Goal: Information Seeking & Learning: Learn about a topic

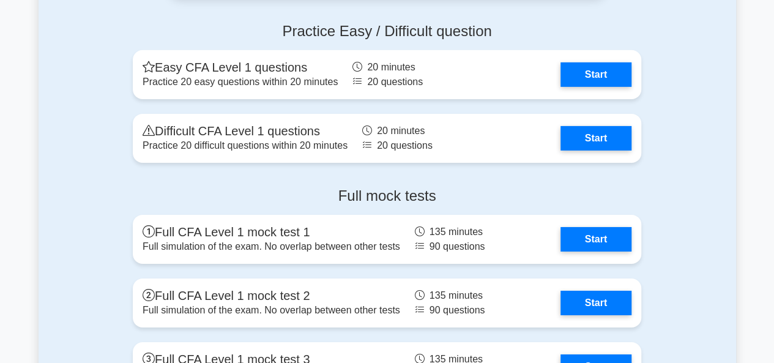
scroll to position [2019, 0]
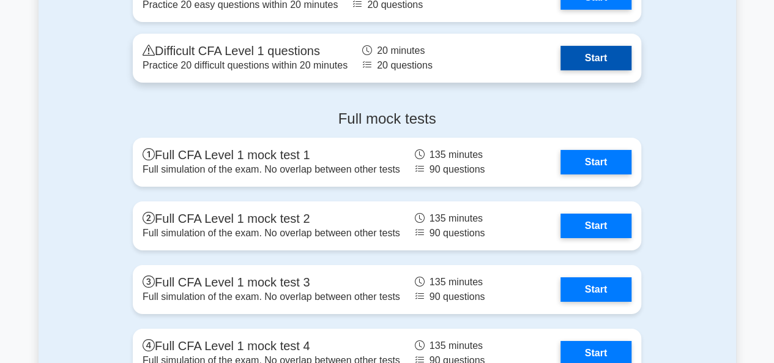
click at [585, 61] on link "Start" at bounding box center [595, 58] width 71 height 24
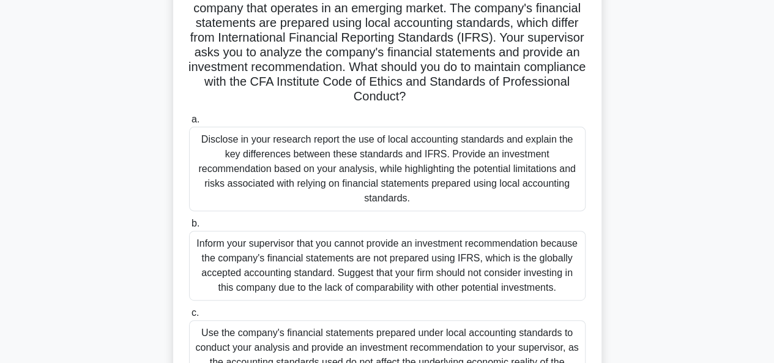
scroll to position [184, 0]
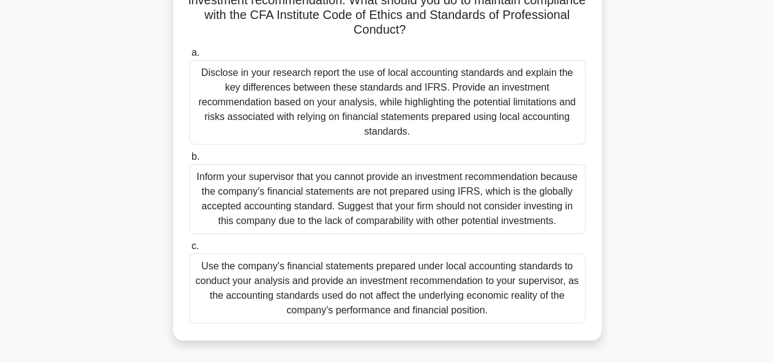
click at [276, 262] on div "Use the company's financial statements prepared under local accounting standard…" at bounding box center [387, 288] width 396 height 70
click at [189, 250] on input "c. Use the company's financial statements prepared under local accounting stand…" at bounding box center [189, 246] width 0 height 8
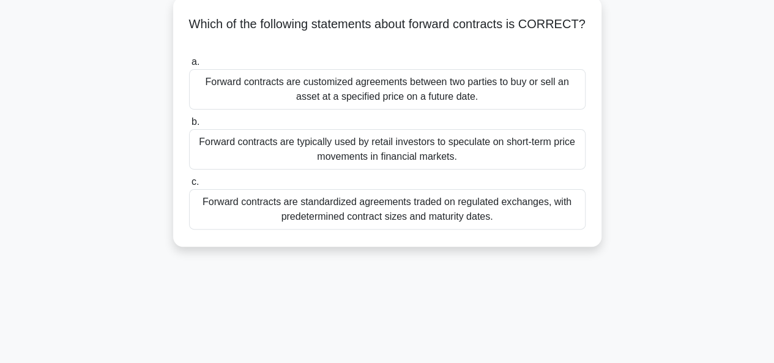
scroll to position [0, 0]
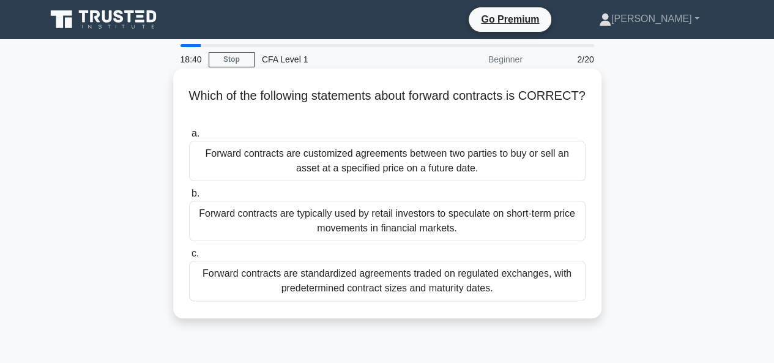
click at [318, 160] on div "Forward contracts are customized agreements between two parties to buy or sell …" at bounding box center [387, 161] width 396 height 40
click at [189, 138] on input "a. Forward contracts are customized agreements between two parties to buy or se…" at bounding box center [189, 134] width 0 height 8
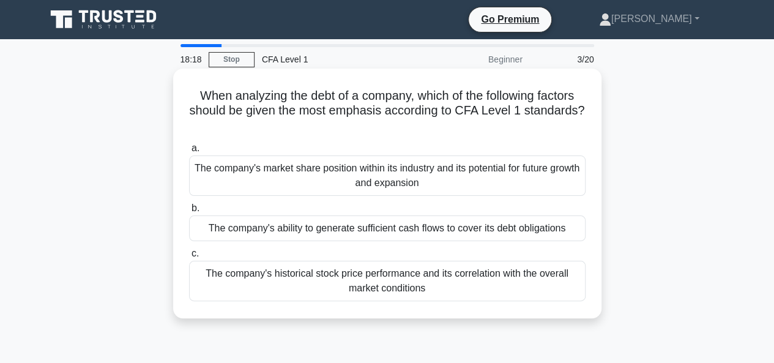
click at [417, 185] on div "The company's market share position within its industry and its potential for f…" at bounding box center [387, 175] width 396 height 40
click at [189, 152] on input "a. The company's market share position within its industry and its potential fo…" at bounding box center [189, 148] width 0 height 8
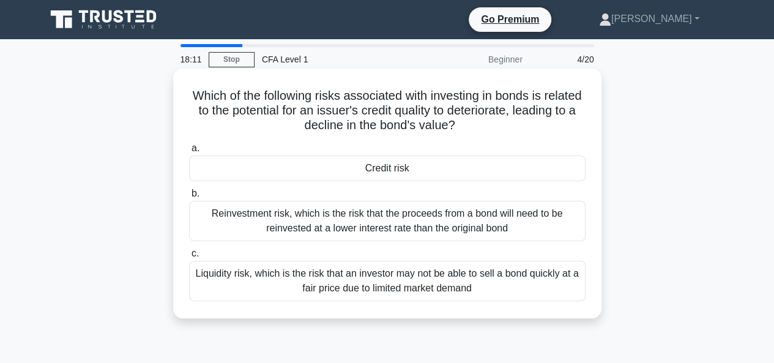
click at [382, 167] on div "Credit risk" at bounding box center [387, 168] width 396 height 26
click at [189, 152] on input "a. Credit risk" at bounding box center [189, 148] width 0 height 8
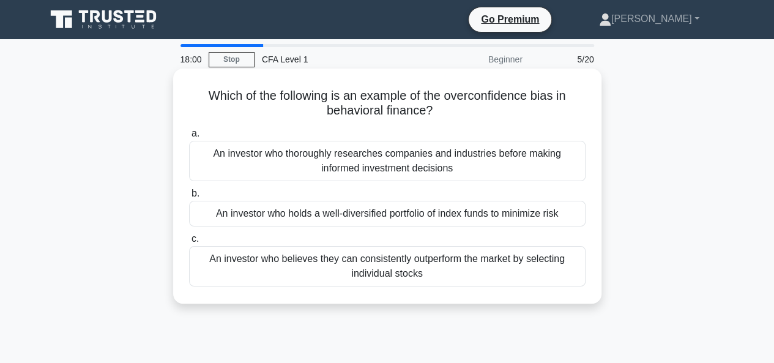
click at [444, 264] on div "An investor who believes they can consistently outperform the market by selecti…" at bounding box center [387, 266] width 396 height 40
click at [189, 243] on input "c. An investor who believes they can consistently outperform the market by sele…" at bounding box center [189, 239] width 0 height 8
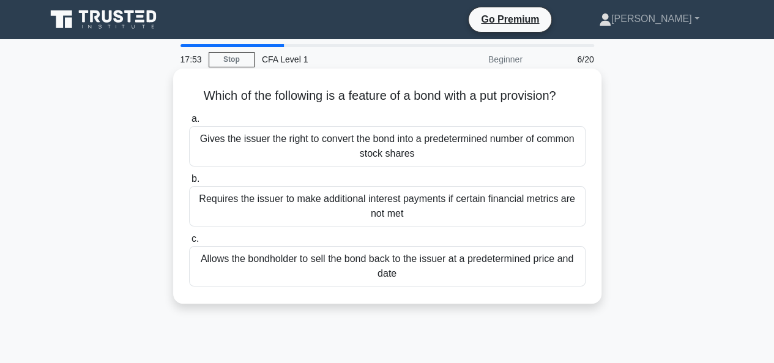
click at [466, 270] on div "Allows the bondholder to sell the bond back to the issuer at a predetermined pr…" at bounding box center [387, 266] width 396 height 40
click at [189, 243] on input "c. Allows the bondholder to sell the bond back to the issuer at a predetermined…" at bounding box center [189, 239] width 0 height 8
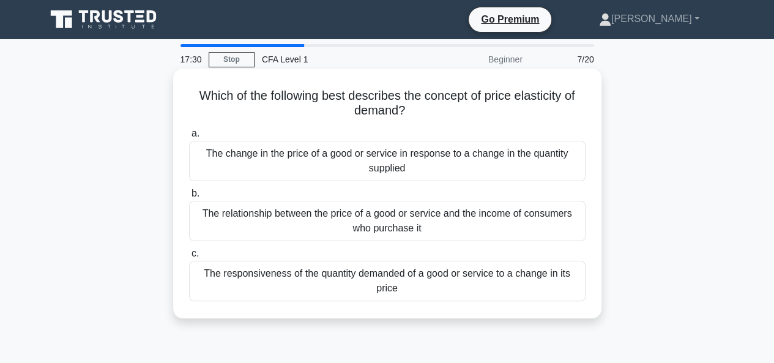
click at [444, 288] on div "The responsiveness of the quantity demanded of a good or service to a change in…" at bounding box center [387, 281] width 396 height 40
click at [189, 258] on input "c. The responsiveness of the quantity demanded of a good or service to a change…" at bounding box center [189, 254] width 0 height 8
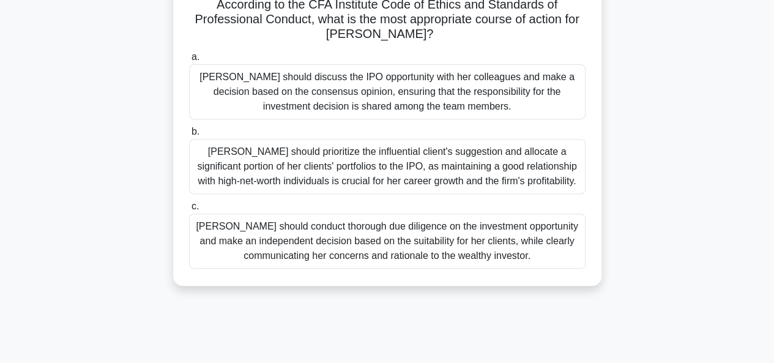
scroll to position [184, 0]
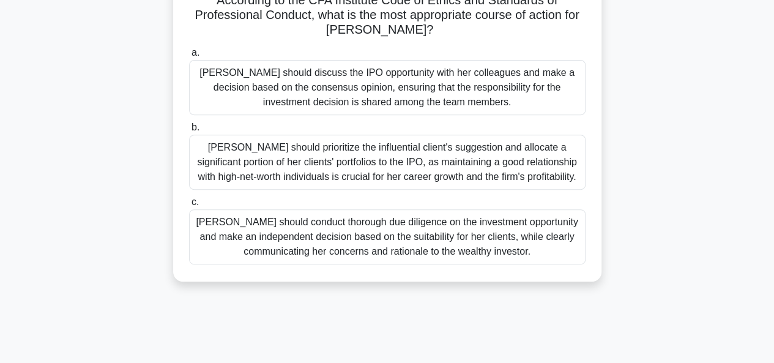
click at [497, 231] on div "Susan should conduct thorough due diligence on the investment opportunity and m…" at bounding box center [387, 236] width 396 height 55
click at [189, 206] on input "c. Susan should conduct thorough due diligence on the investment opportunity an…" at bounding box center [189, 202] width 0 height 8
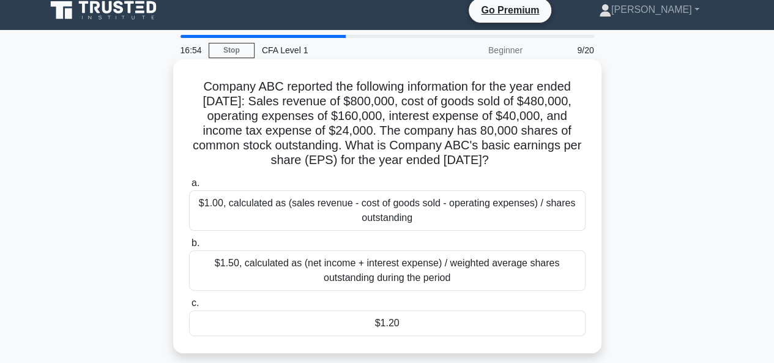
scroll to position [0, 0]
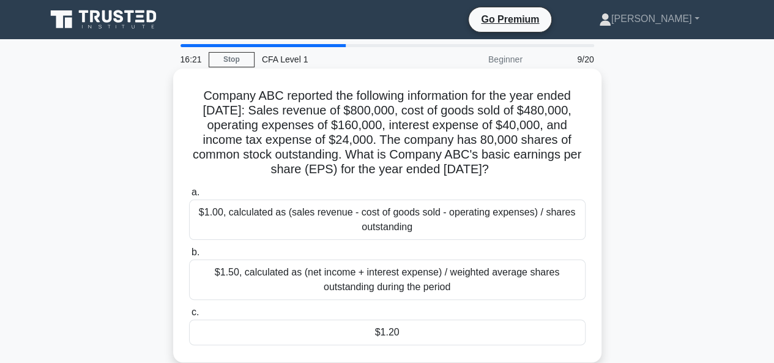
click at [414, 328] on div "$1.20" at bounding box center [387, 332] width 396 height 26
click at [189, 316] on input "c. $1.20" at bounding box center [189, 312] width 0 height 8
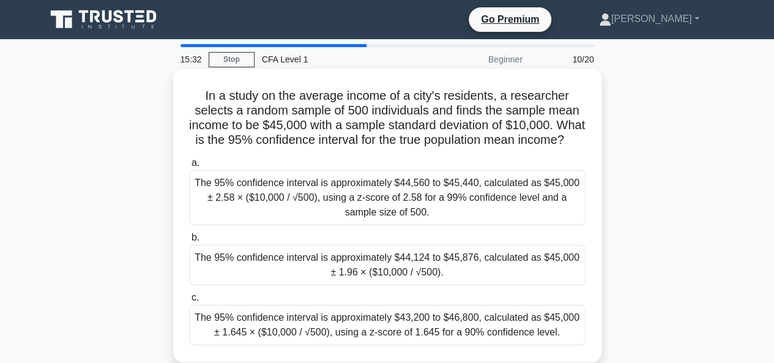
click at [469, 276] on div "The 95% confidence interval is approximately $44,124 to $45,876, calculated as …" at bounding box center [387, 265] width 396 height 40
click at [189, 242] on input "b. The 95% confidence interval is approximately $44,124 to $45,876, calculated …" at bounding box center [189, 238] width 0 height 8
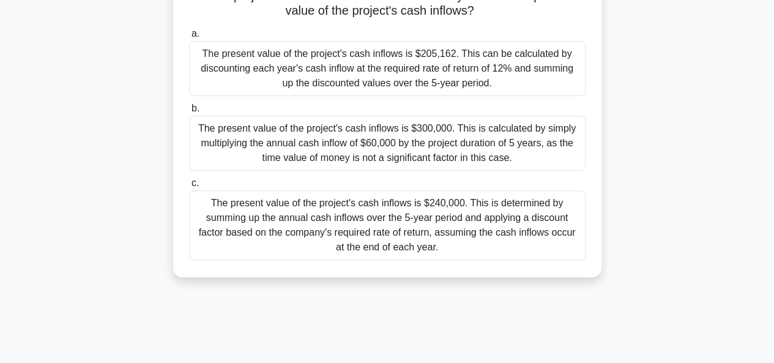
scroll to position [122, 0]
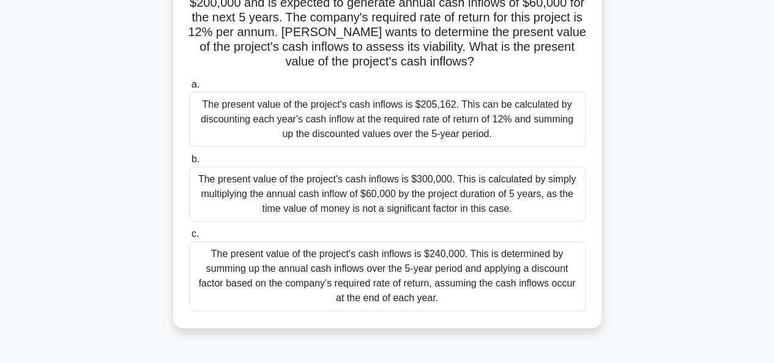
click at [380, 133] on div "The present value of the project's cash inflows is $205,162. This can be calcul…" at bounding box center [387, 119] width 396 height 55
click at [189, 89] on input "a. The present value of the project's cash inflows is $205,162. This can be cal…" at bounding box center [189, 85] width 0 height 8
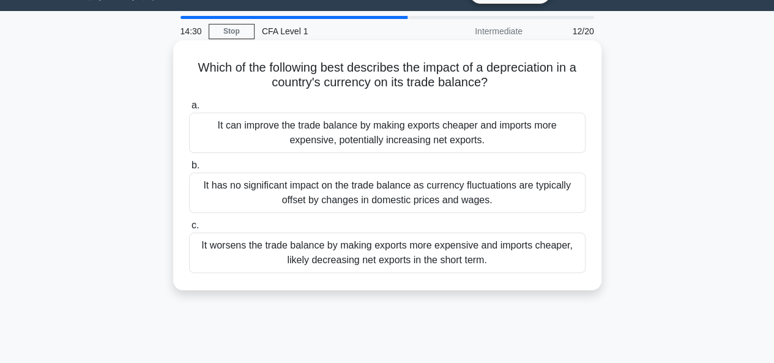
scroll to position [0, 0]
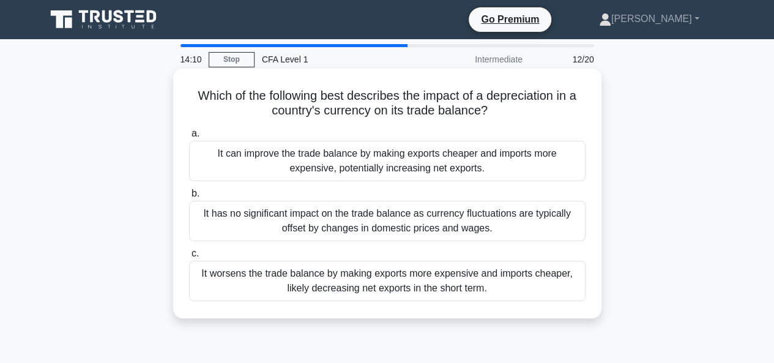
click at [428, 157] on div "It can improve the trade balance by making exports cheaper and imports more exp…" at bounding box center [387, 161] width 396 height 40
click at [189, 138] on input "a. It can improve the trade balance by making exports cheaper and imports more …" at bounding box center [189, 134] width 0 height 8
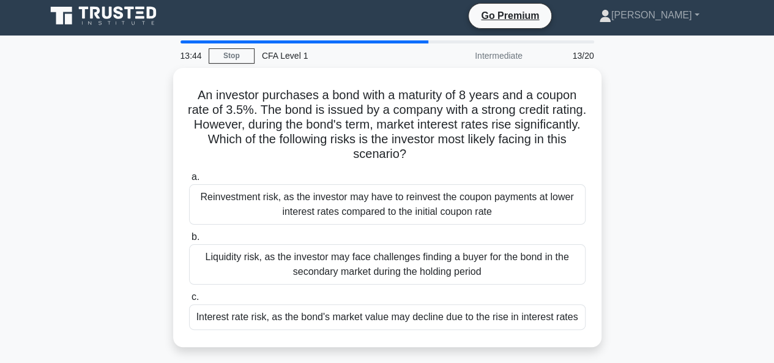
scroll to position [61, 0]
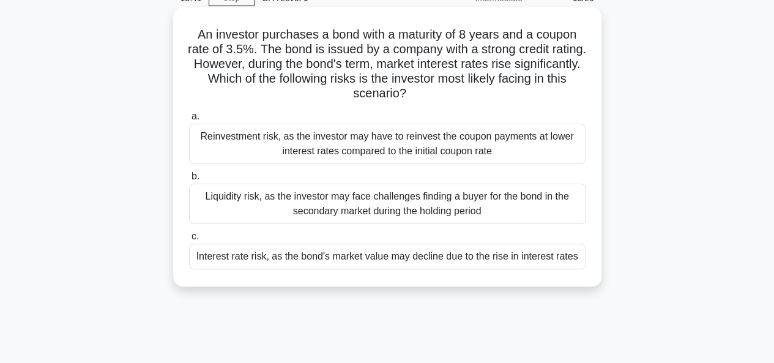
click at [545, 256] on div "Interest rate risk, as the bond's market value may decline due to the rise in i…" at bounding box center [387, 256] width 396 height 26
click at [189, 240] on input "c. Interest rate risk, as the bond's market value may decline due to the rise i…" at bounding box center [189, 236] width 0 height 8
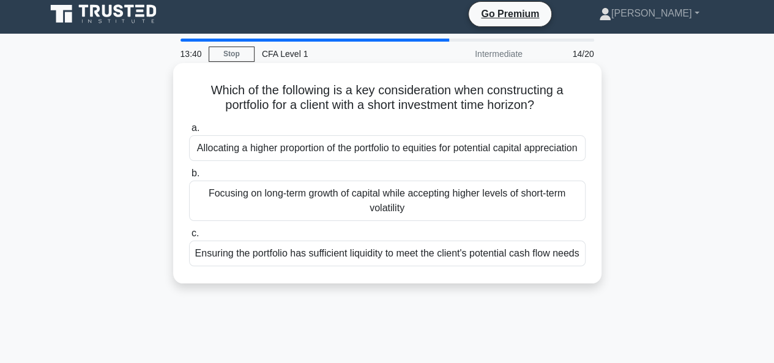
scroll to position [0, 0]
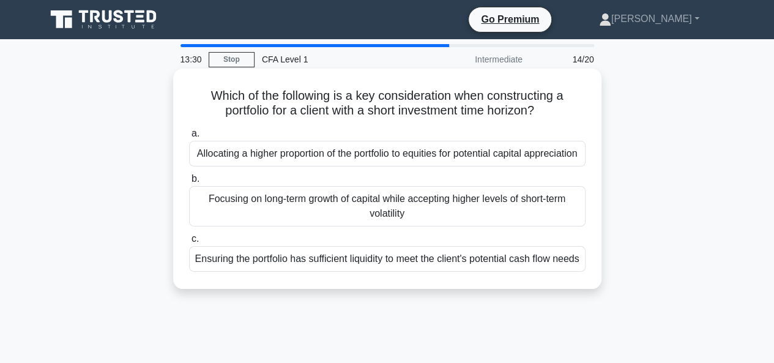
click at [521, 272] on div "Ensuring the portfolio has sufficient liquidity to meet the client's potential …" at bounding box center [387, 259] width 396 height 26
click at [189, 243] on input "c. Ensuring the portfolio has sufficient liquidity to meet the client's potenti…" at bounding box center [189, 239] width 0 height 8
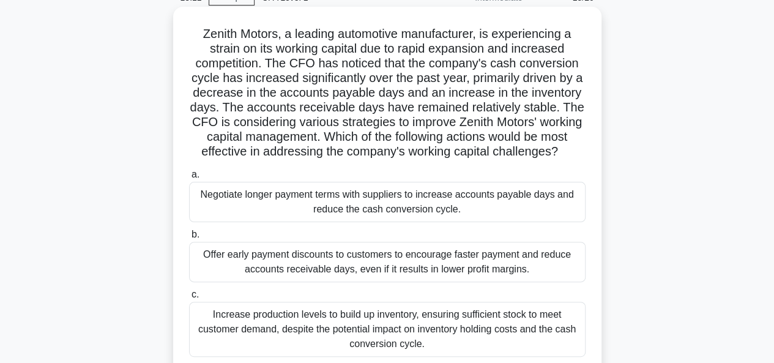
scroll to position [122, 0]
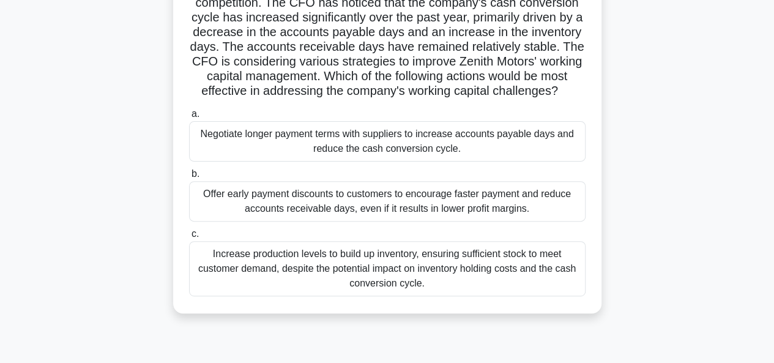
click at [494, 155] on div "Negotiate longer payment terms with suppliers to increase accounts payable days…" at bounding box center [387, 141] width 396 height 40
click at [189, 118] on input "a. Negotiate longer payment terms with suppliers to increase accounts payable d…" at bounding box center [189, 114] width 0 height 8
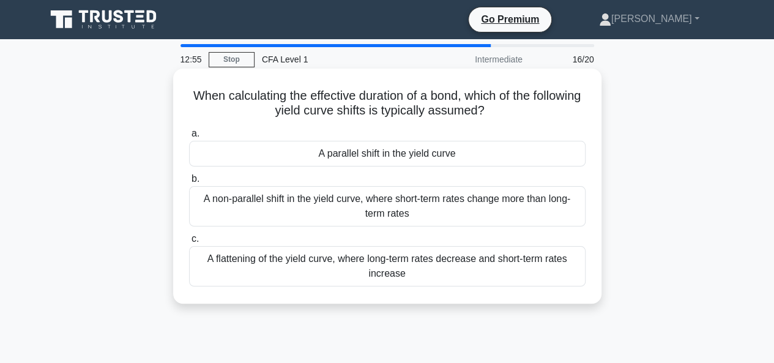
scroll to position [0, 0]
click at [347, 160] on div "A parallel shift in the yield curve" at bounding box center [387, 154] width 396 height 26
click at [189, 138] on input "a. A parallel shift in the yield curve" at bounding box center [189, 134] width 0 height 8
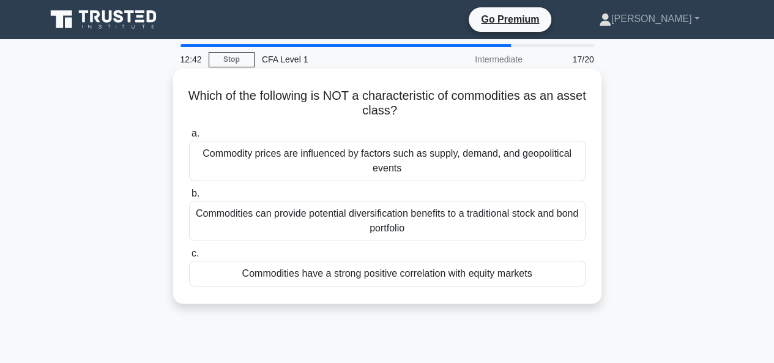
click at [436, 160] on div "Commodity prices are influenced by factors such as supply, demand, and geopolit…" at bounding box center [387, 161] width 396 height 40
click at [189, 138] on input "a. Commodity prices are influenced by factors such as supply, demand, and geopo…" at bounding box center [189, 134] width 0 height 8
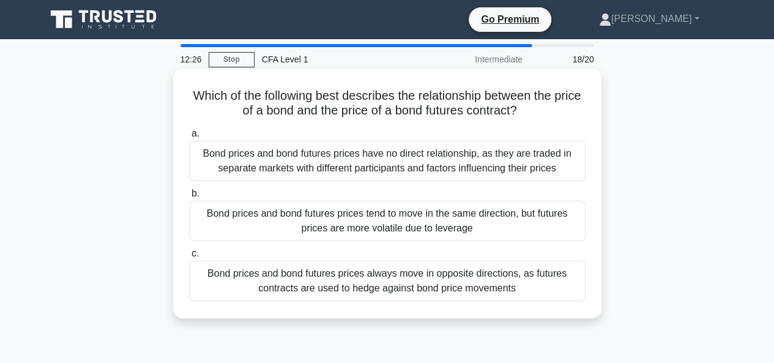
click at [248, 210] on div "Bond prices and bond futures prices tend to move in the same direction, but fut…" at bounding box center [387, 221] width 396 height 40
click at [189, 198] on input "b. Bond prices and bond futures prices tend to move in the same direction, but …" at bounding box center [189, 194] width 0 height 8
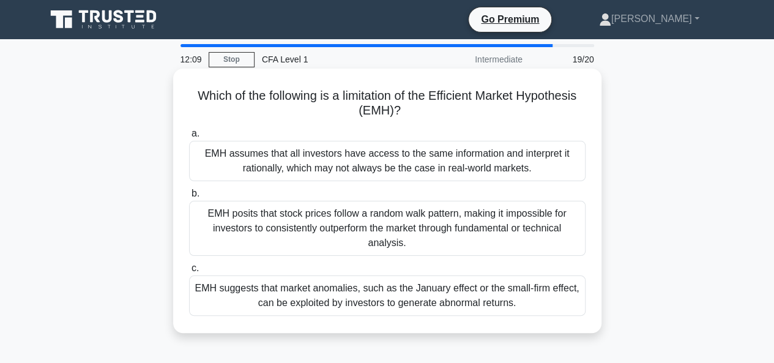
click at [308, 164] on div "EMH assumes that all investors have access to the same information and interpre…" at bounding box center [387, 161] width 396 height 40
click at [189, 138] on input "a. EMH assumes that all investors have access to the same information and inter…" at bounding box center [189, 134] width 0 height 8
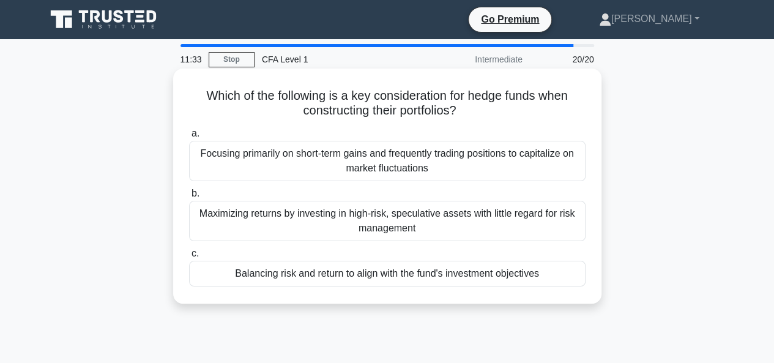
click at [401, 280] on div "Balancing risk and return to align with the fund's investment objectives" at bounding box center [387, 274] width 396 height 26
click at [189, 258] on input "c. Balancing risk and return to align with the fund's investment objectives" at bounding box center [189, 254] width 0 height 8
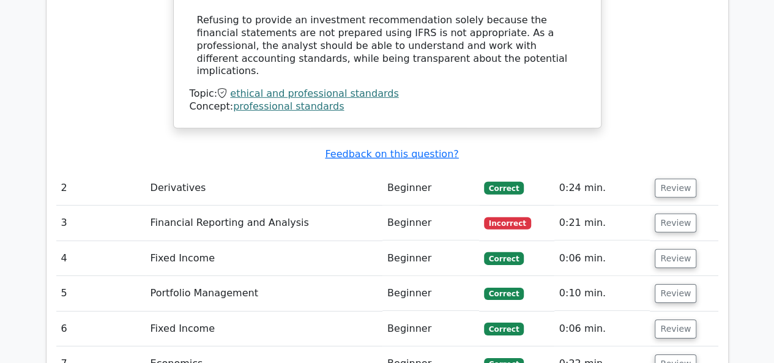
scroll to position [1774, 0]
click at [661, 213] on button "Review" at bounding box center [676, 222] width 42 height 19
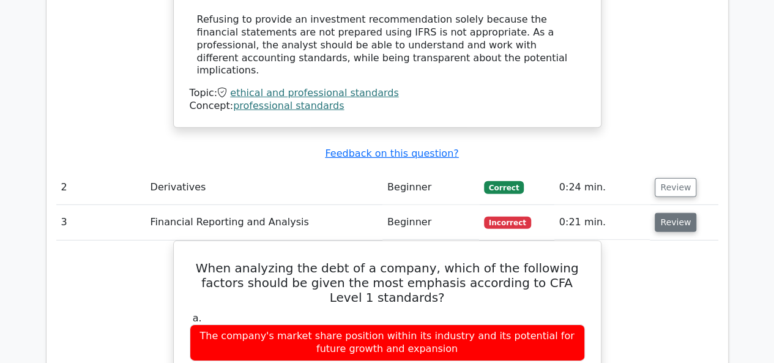
click at [664, 213] on button "Review" at bounding box center [676, 222] width 42 height 19
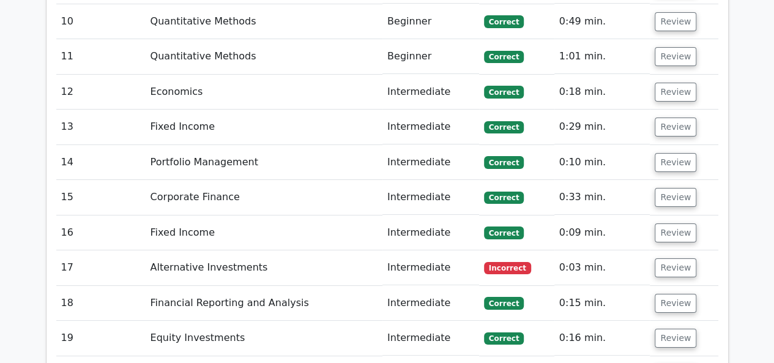
scroll to position [2202, 0]
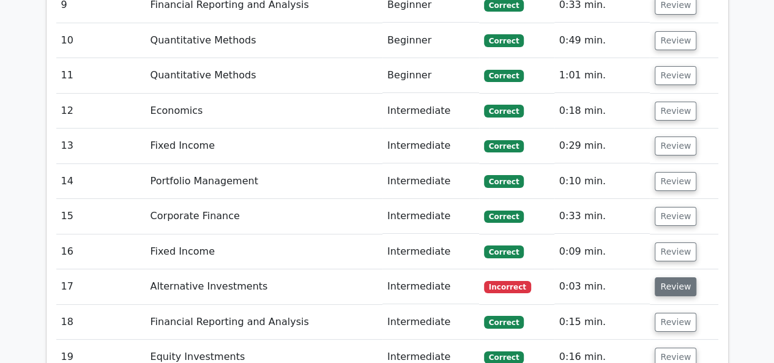
click at [660, 277] on button "Review" at bounding box center [676, 286] width 42 height 19
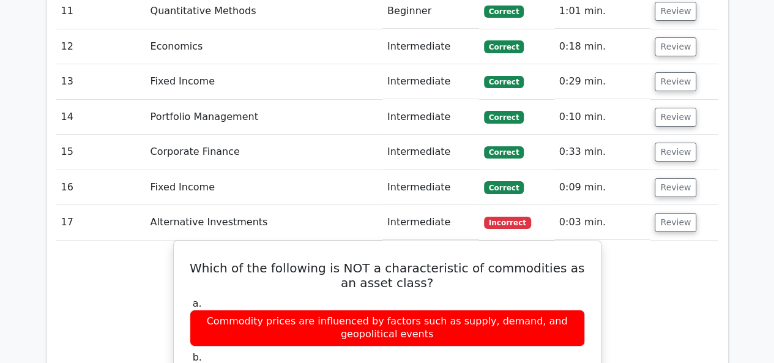
scroll to position [2263, 0]
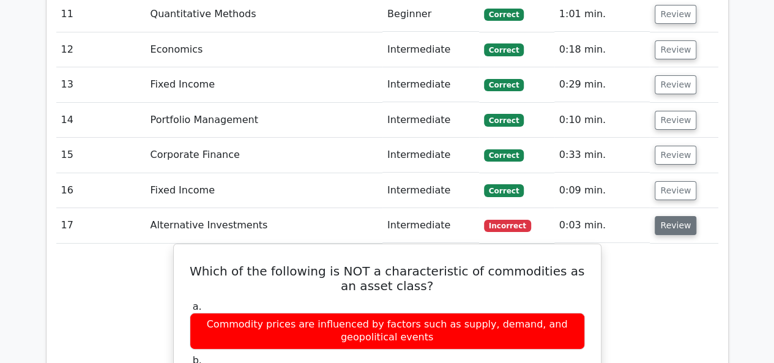
click at [656, 216] on button "Review" at bounding box center [676, 225] width 42 height 19
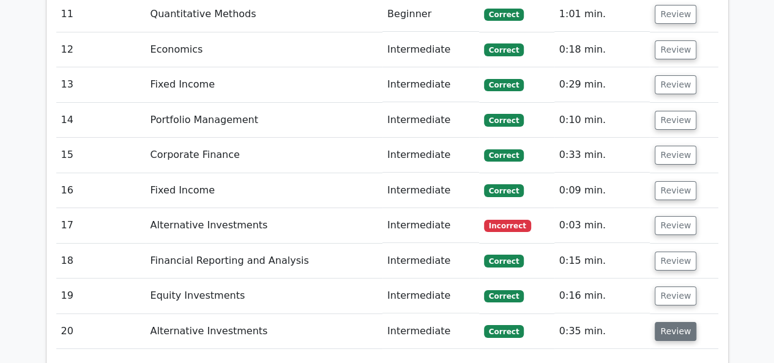
click at [666, 322] on button "Review" at bounding box center [676, 331] width 42 height 19
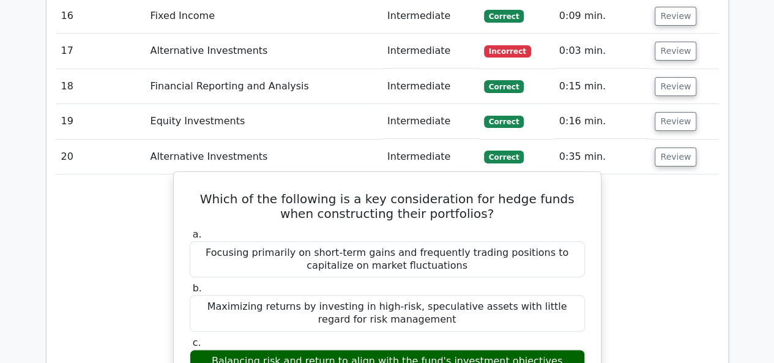
scroll to position [2447, 0]
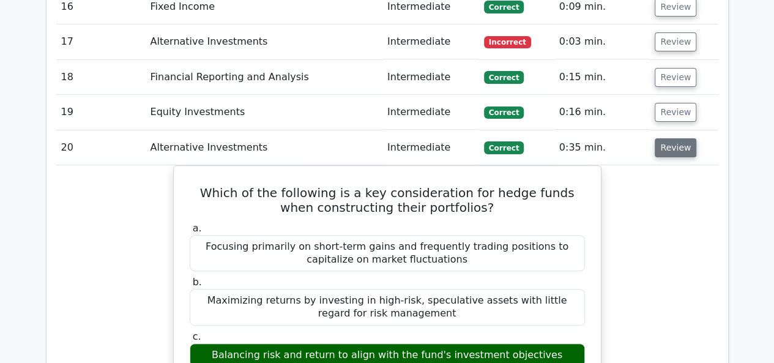
click at [681, 138] on button "Review" at bounding box center [676, 147] width 42 height 19
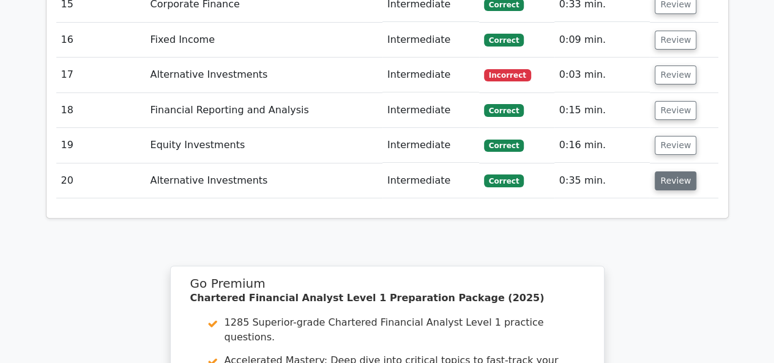
scroll to position [2386, 0]
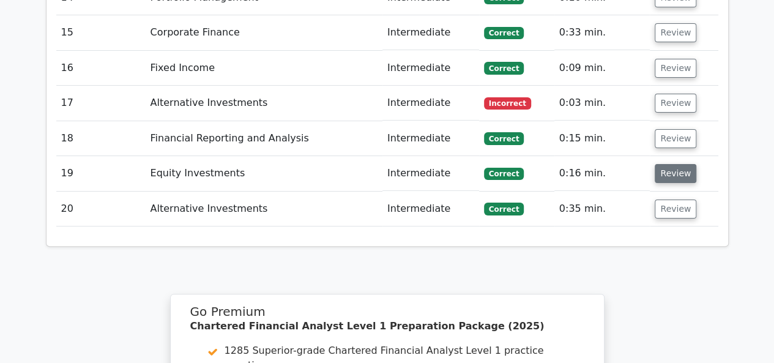
click at [661, 164] on button "Review" at bounding box center [676, 173] width 42 height 19
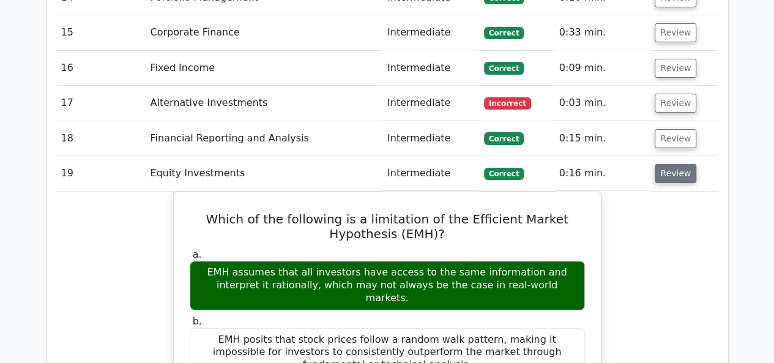
click at [661, 164] on button "Review" at bounding box center [676, 173] width 42 height 19
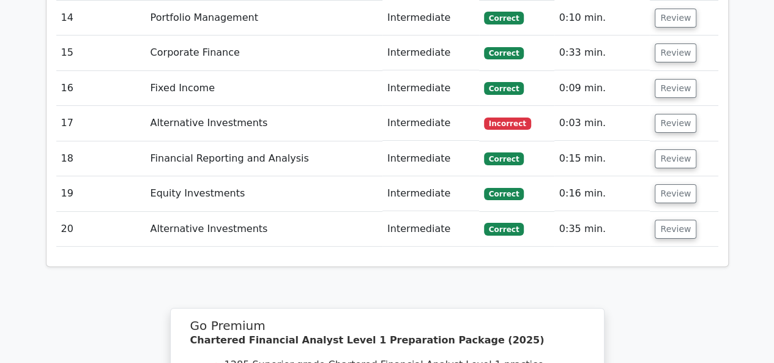
scroll to position [2613, 0]
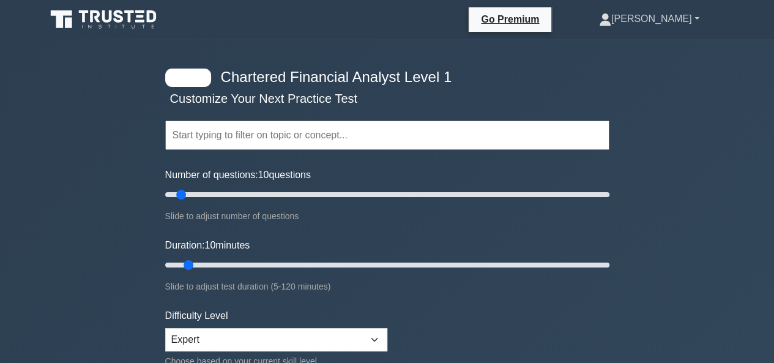
click at [695, 15] on link "[PERSON_NAME]" at bounding box center [649, 19] width 159 height 24
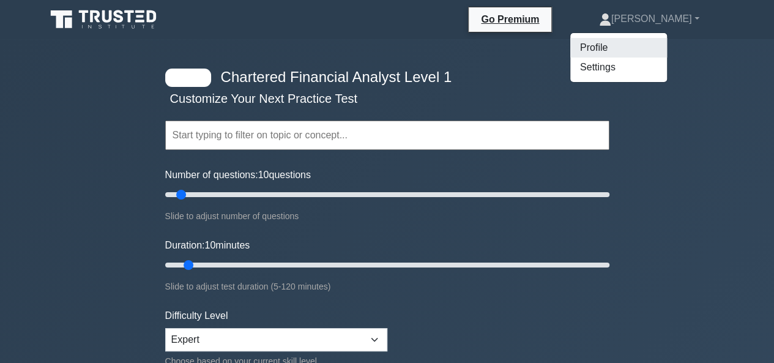
click at [664, 50] on link "Profile" at bounding box center [618, 48] width 97 height 20
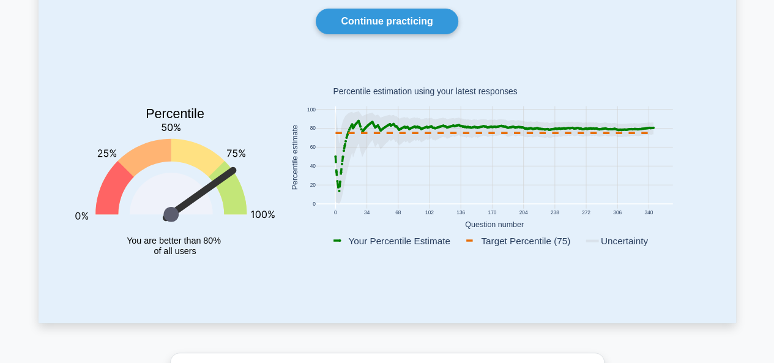
scroll to position [184, 0]
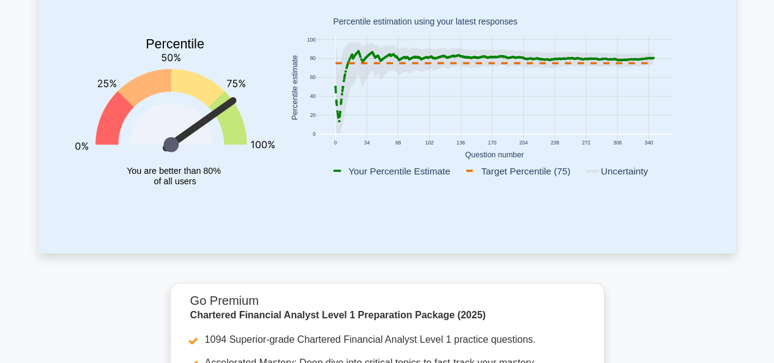
click at [333, 86] on rect at bounding box center [494, 88] width 357 height 102
click at [338, 118] on icon at bounding box center [493, 88] width 317 height 92
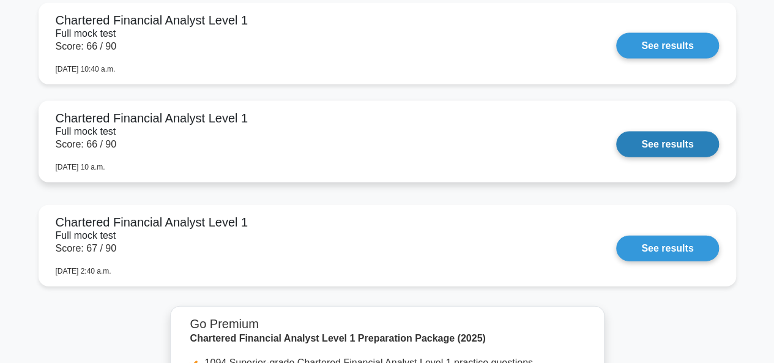
scroll to position [1407, 0]
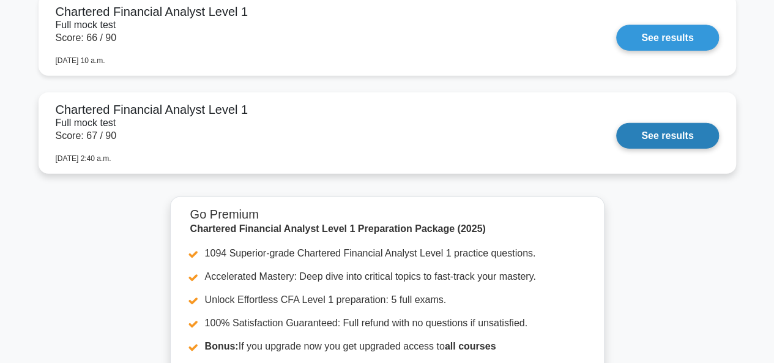
click at [692, 129] on link "See results" at bounding box center [667, 136] width 102 height 26
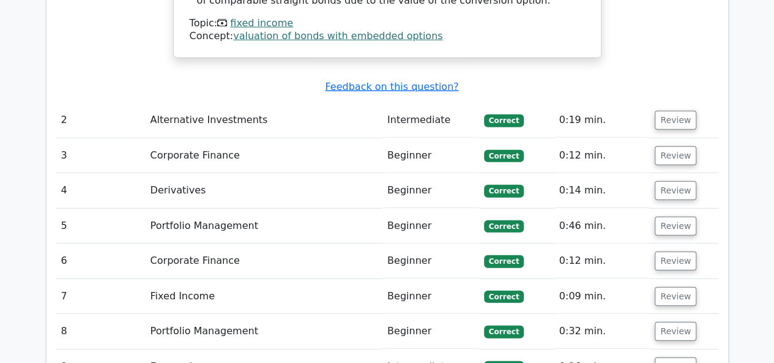
scroll to position [1774, 0]
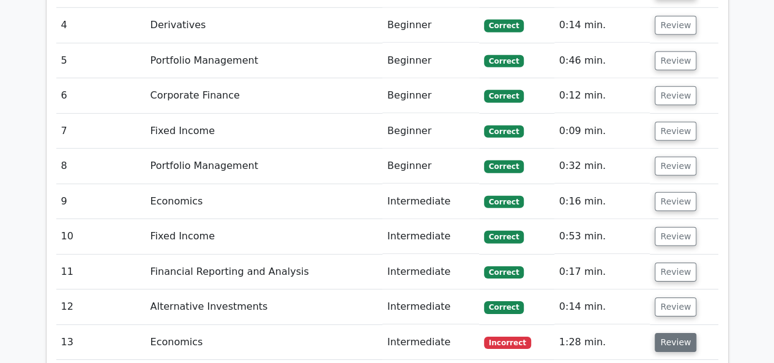
click at [667, 333] on button "Review" at bounding box center [676, 342] width 42 height 19
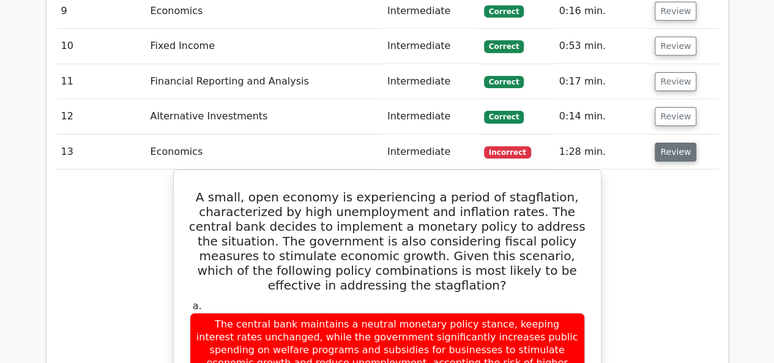
scroll to position [1957, 0]
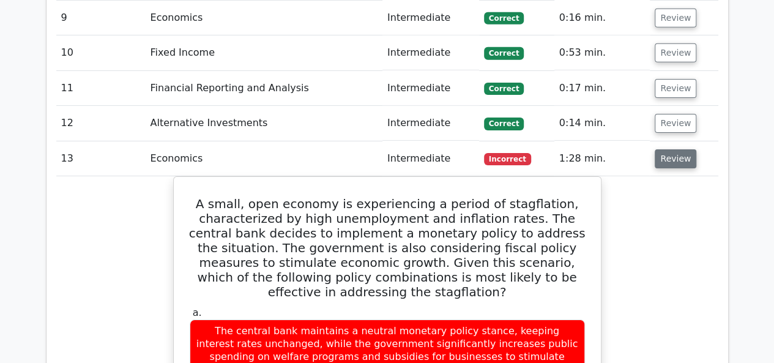
click at [658, 149] on button "Review" at bounding box center [676, 158] width 42 height 19
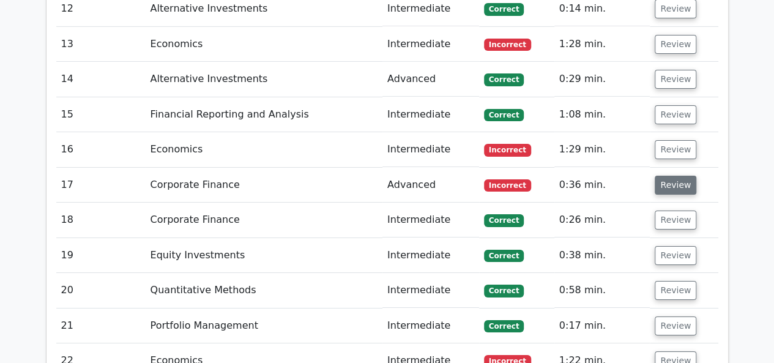
scroll to position [2080, 0]
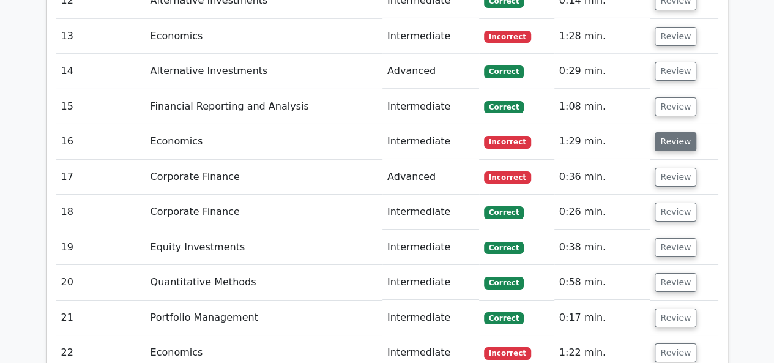
click at [668, 132] on button "Review" at bounding box center [676, 141] width 42 height 19
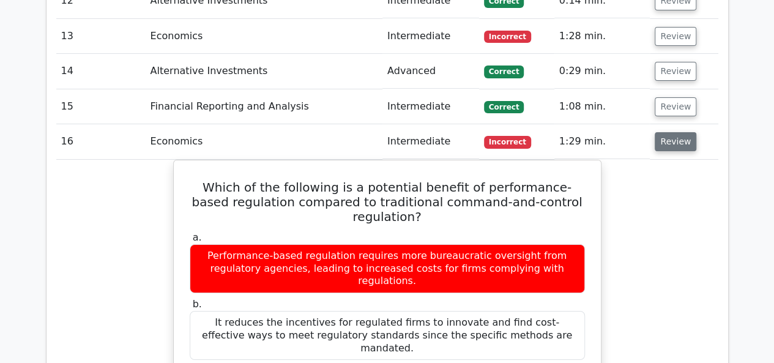
click at [664, 132] on button "Review" at bounding box center [676, 141] width 42 height 19
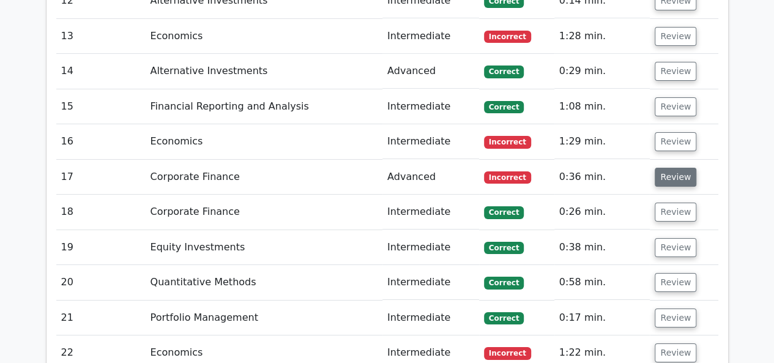
click at [670, 168] on button "Review" at bounding box center [676, 177] width 42 height 19
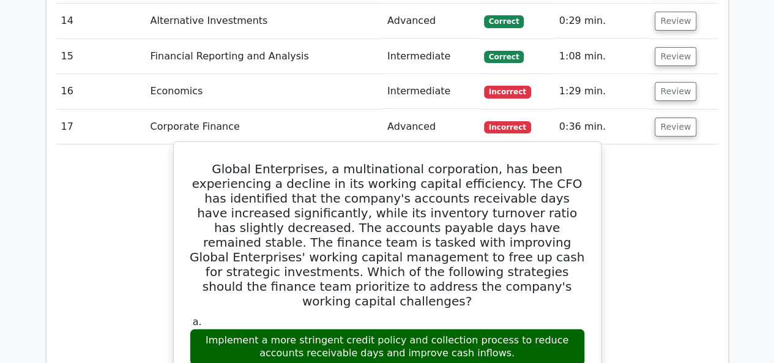
scroll to position [2202, 0]
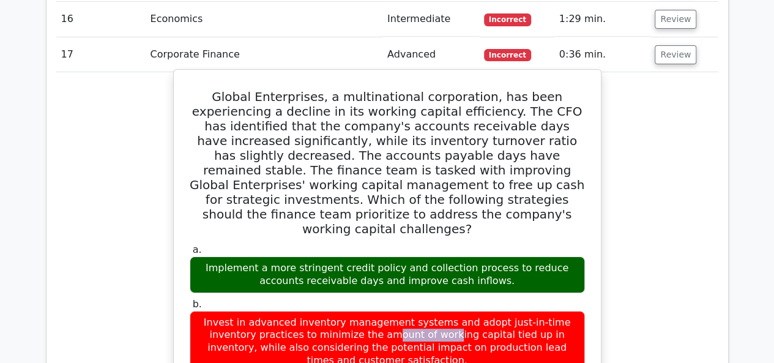
drag, startPoint x: 198, startPoint y: 244, endPoint x: 250, endPoint y: 243, distance: 52.0
click at [250, 311] on div "Invest in advanced inventory management systems and adopt just-in-time inventor…" at bounding box center [387, 342] width 395 height 62
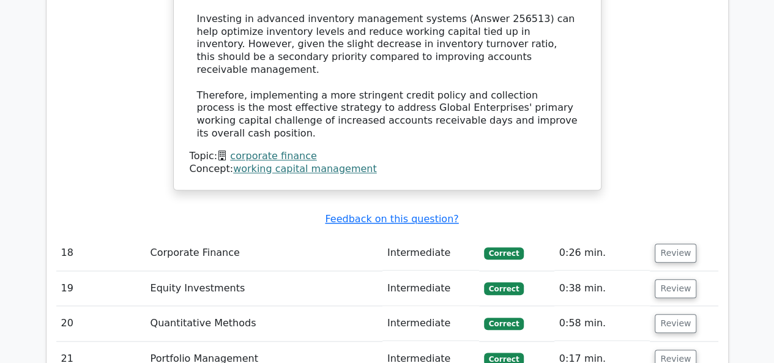
scroll to position [2936, 0]
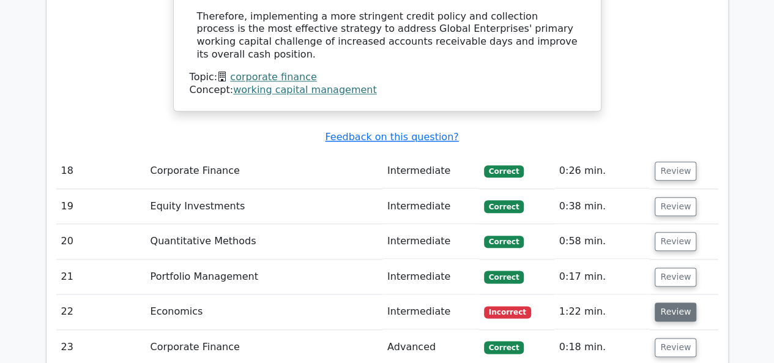
click at [661, 302] on button "Review" at bounding box center [676, 311] width 42 height 19
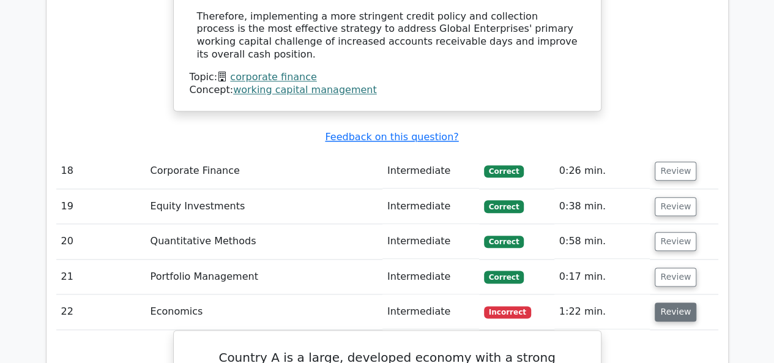
click at [658, 302] on button "Review" at bounding box center [676, 311] width 42 height 19
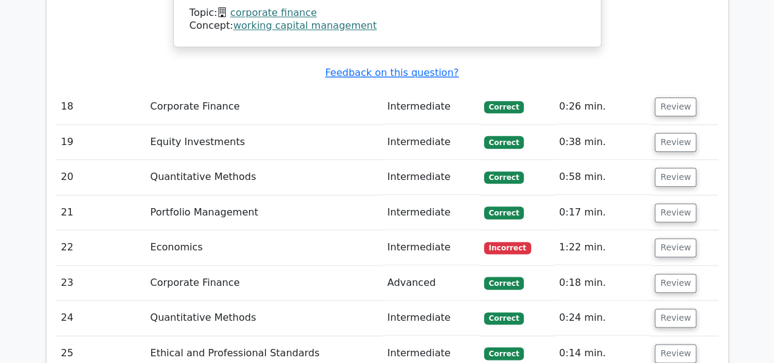
scroll to position [3120, 0]
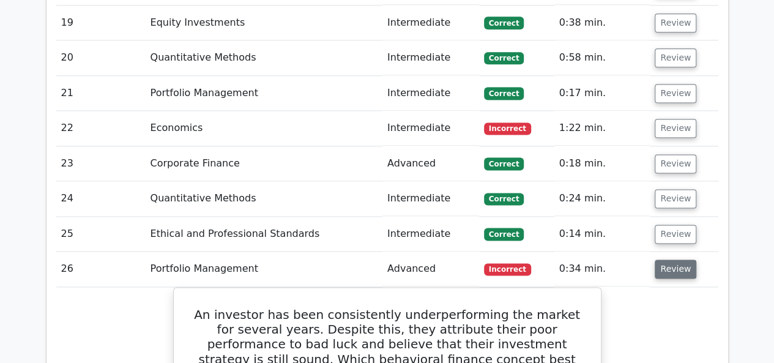
click at [675, 259] on button "Review" at bounding box center [676, 268] width 42 height 19
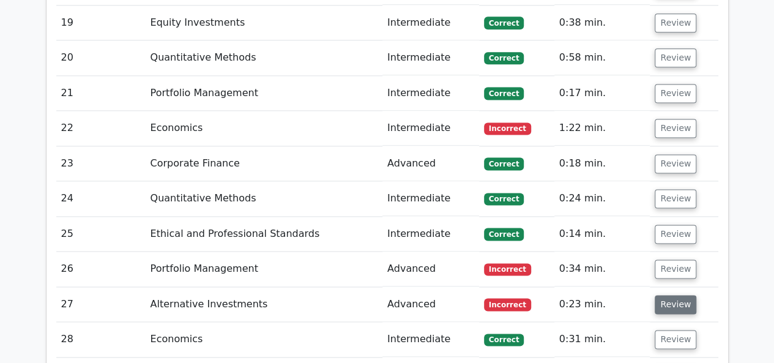
click at [659, 295] on button "Review" at bounding box center [676, 304] width 42 height 19
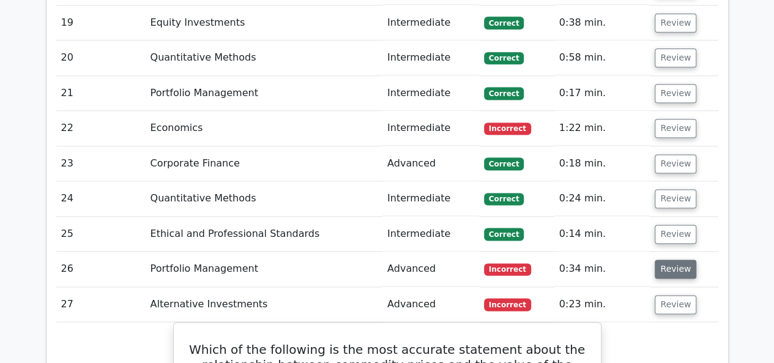
click at [683, 259] on button "Review" at bounding box center [676, 268] width 42 height 19
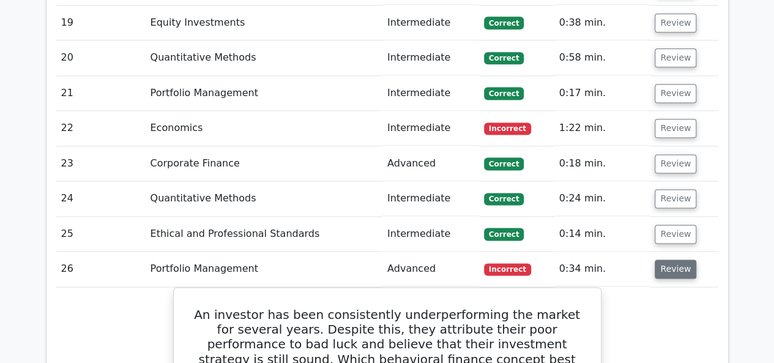
click at [672, 259] on button "Review" at bounding box center [676, 268] width 42 height 19
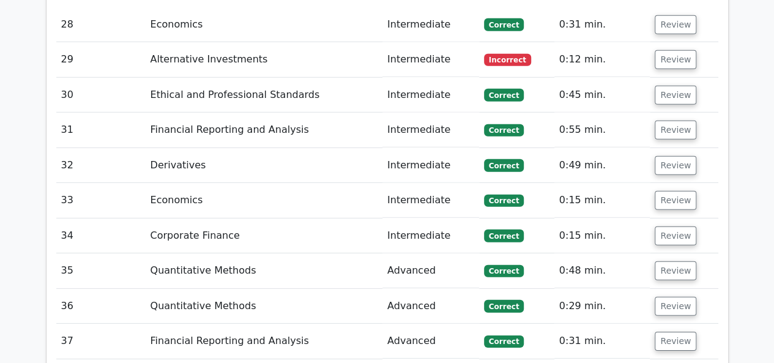
scroll to position [4098, 0]
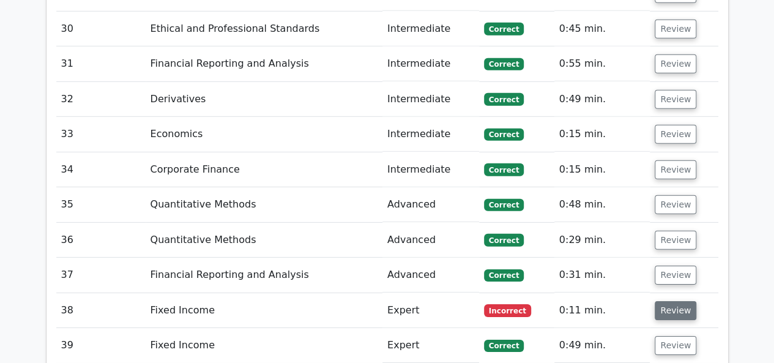
click at [687, 301] on button "Review" at bounding box center [676, 310] width 42 height 19
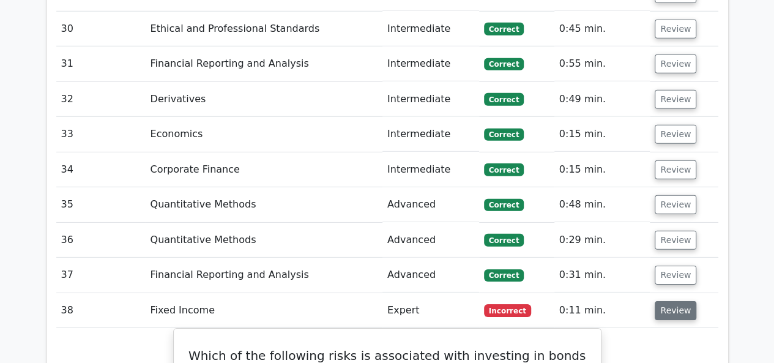
click at [677, 301] on button "Review" at bounding box center [676, 310] width 42 height 19
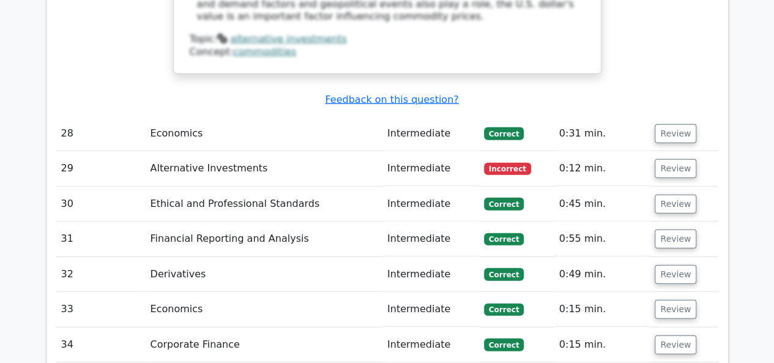
scroll to position [3854, 0]
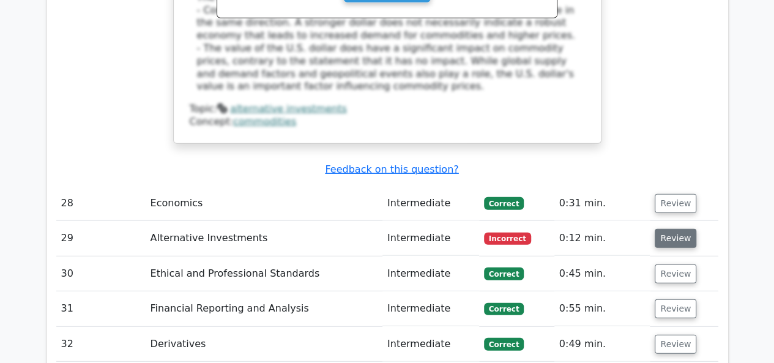
click at [663, 229] on button "Review" at bounding box center [676, 238] width 42 height 19
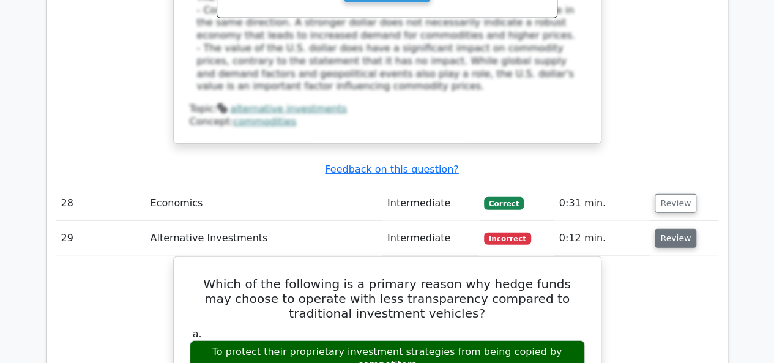
click at [665, 229] on button "Review" at bounding box center [676, 238] width 42 height 19
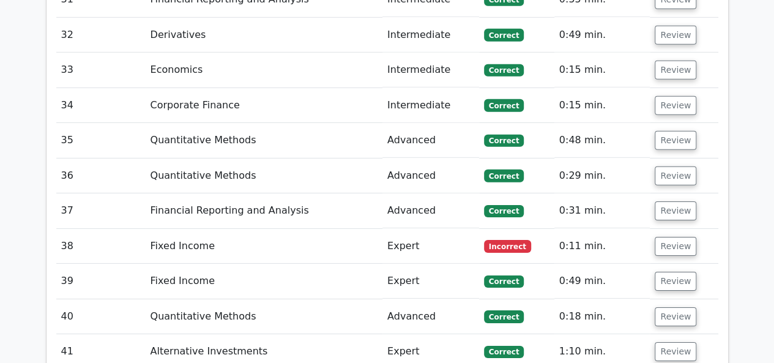
scroll to position [4343, 0]
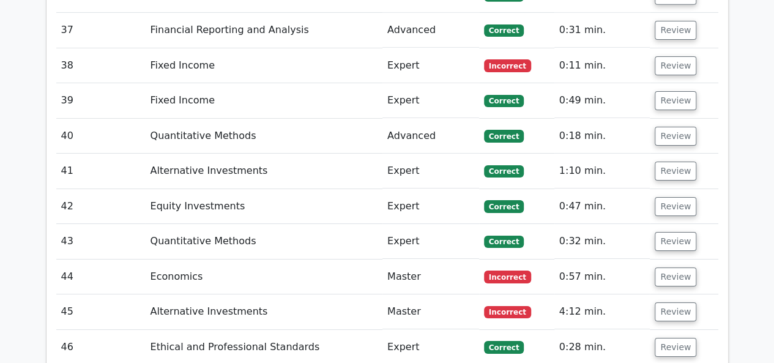
click at [690, 259] on td "Review" at bounding box center [684, 276] width 68 height 35
click at [685, 267] on button "Review" at bounding box center [676, 276] width 42 height 19
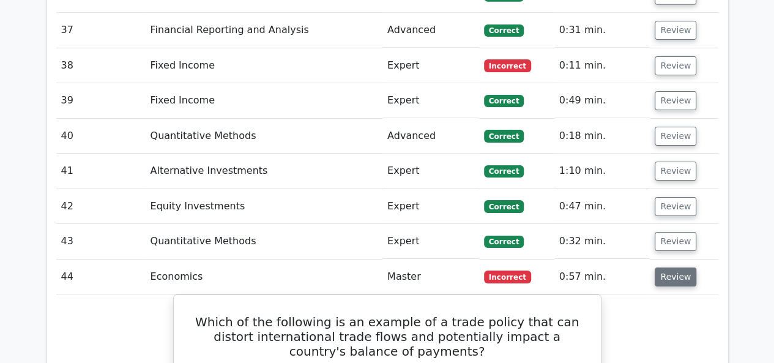
click at [685, 267] on button "Review" at bounding box center [676, 276] width 42 height 19
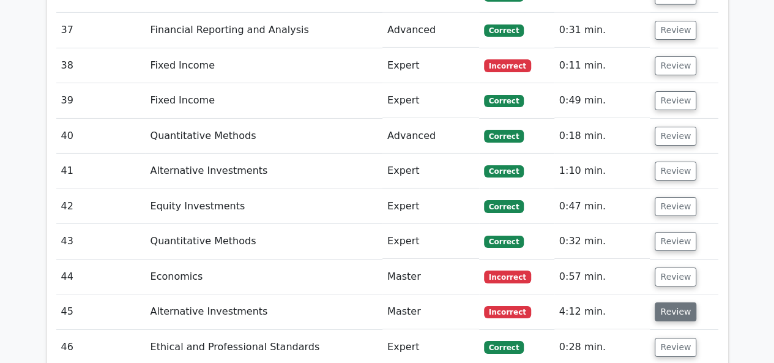
click at [669, 302] on button "Review" at bounding box center [676, 311] width 42 height 19
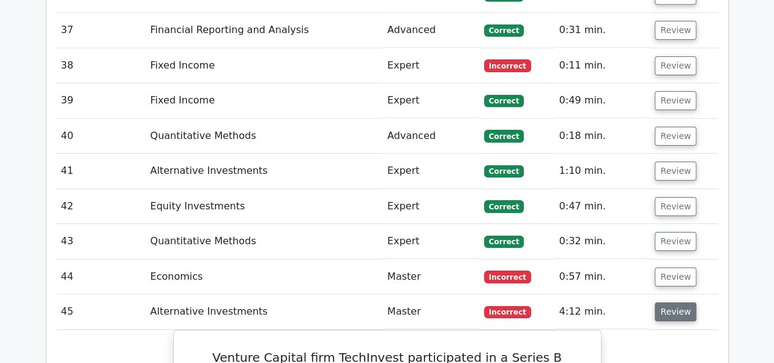
click at [669, 302] on button "Review" at bounding box center [676, 311] width 42 height 19
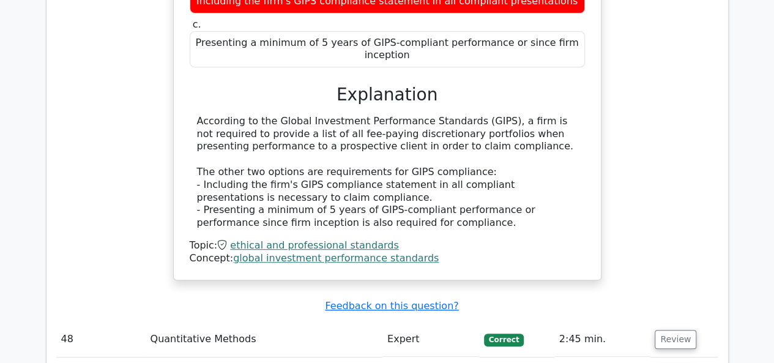
scroll to position [5016, 0]
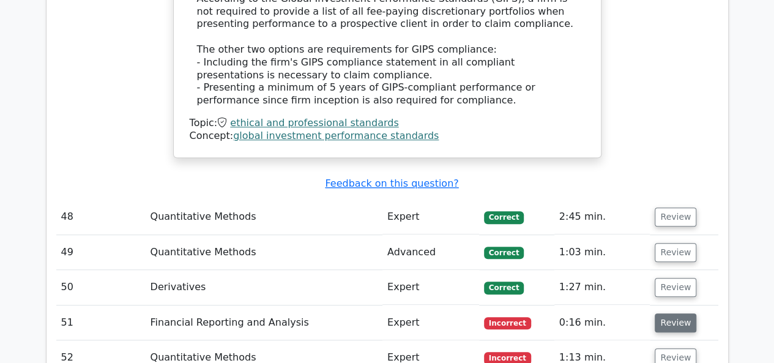
click at [672, 313] on button "Review" at bounding box center [676, 322] width 42 height 19
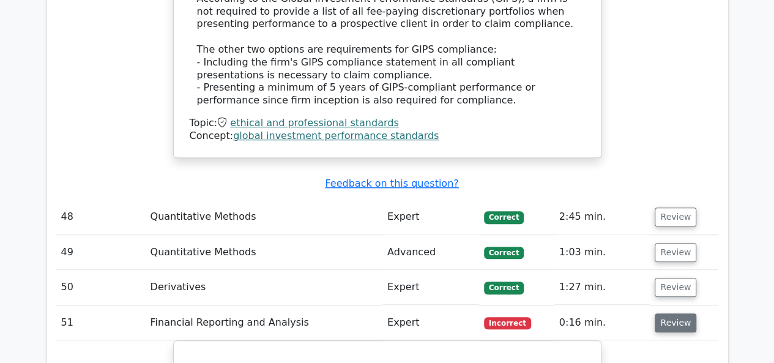
click at [669, 313] on button "Review" at bounding box center [676, 322] width 42 height 19
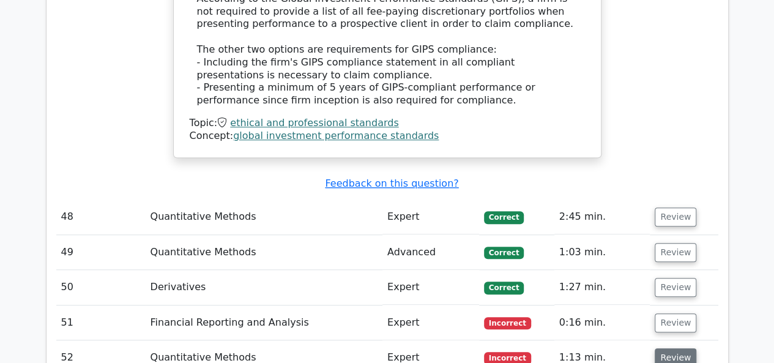
click at [664, 348] on button "Review" at bounding box center [676, 357] width 42 height 19
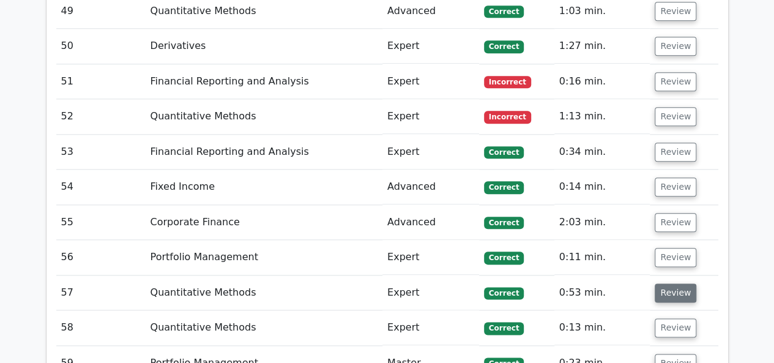
scroll to position [5383, 0]
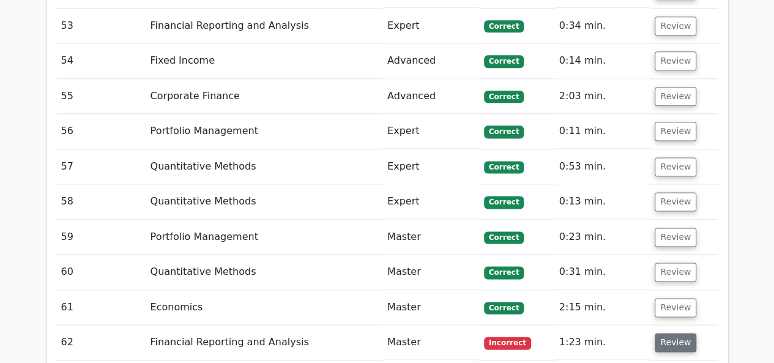
click at [667, 333] on button "Review" at bounding box center [676, 342] width 42 height 19
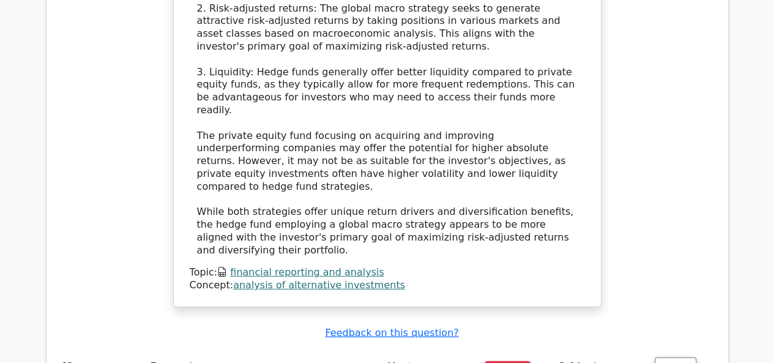
scroll to position [6301, 0]
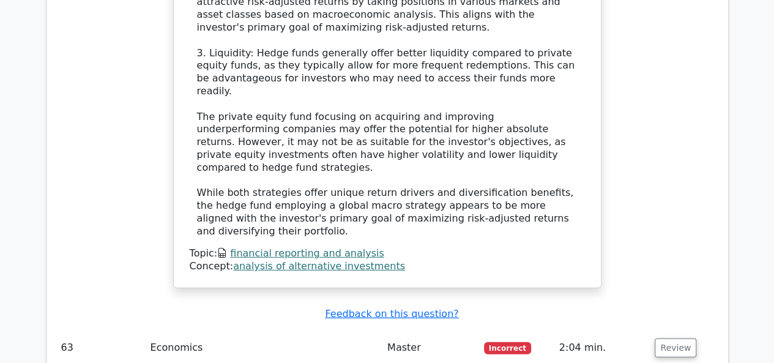
click at [664, 338] on button "Review" at bounding box center [676, 347] width 42 height 19
click at [662, 338] on button "Review" at bounding box center [676, 347] width 42 height 19
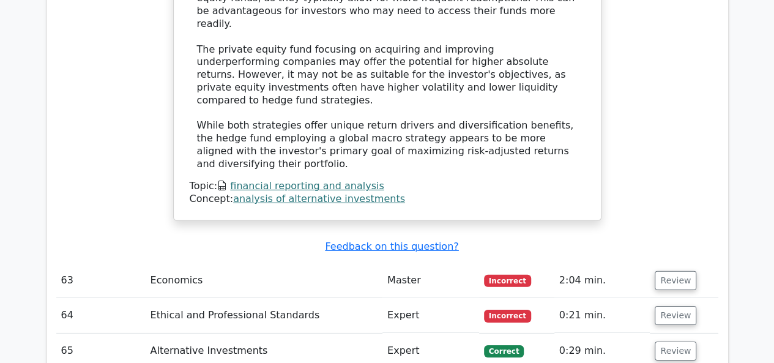
scroll to position [6423, 0]
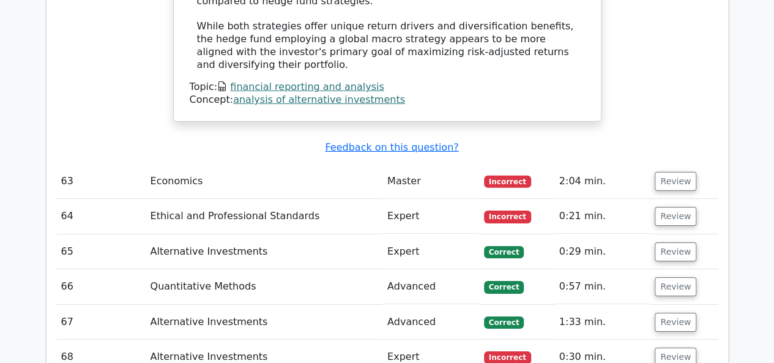
scroll to position [6484, 0]
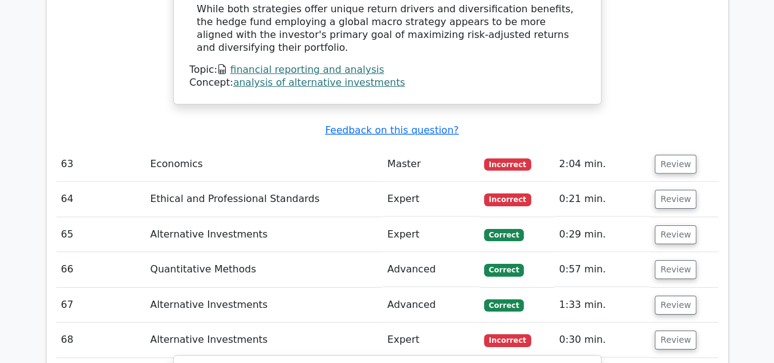
drag, startPoint x: 291, startPoint y: 237, endPoint x: 403, endPoint y: 232, distance: 112.1
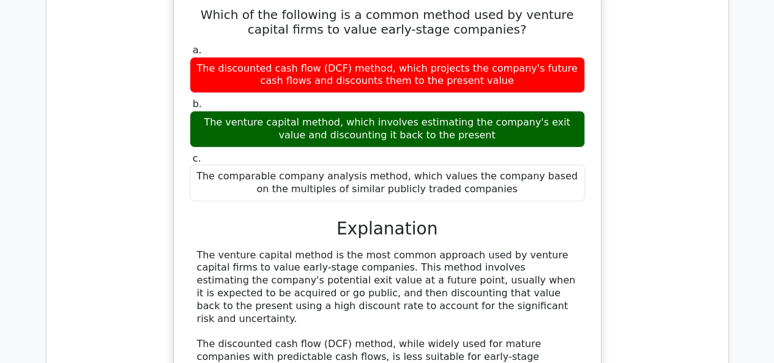
scroll to position [7035, 0]
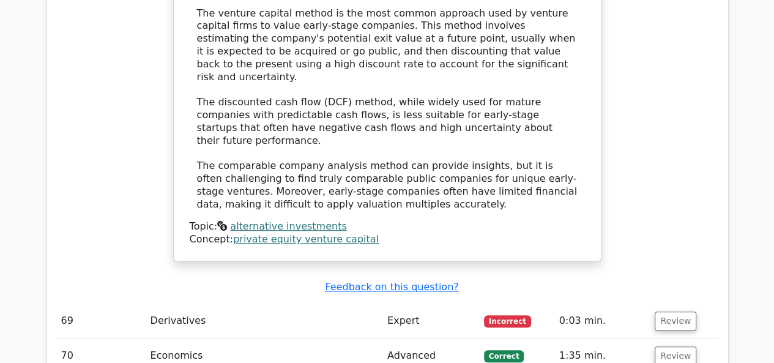
scroll to position [7218, 0]
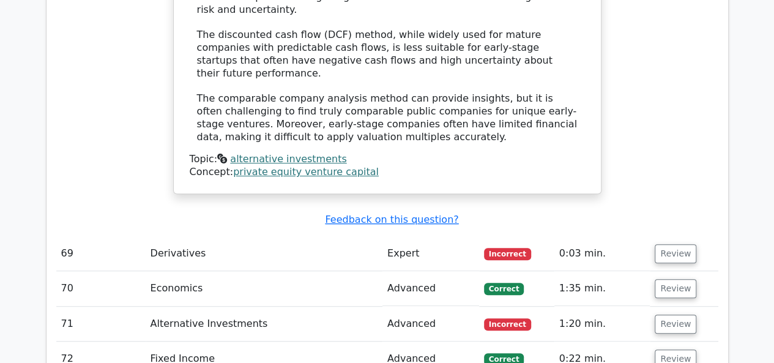
scroll to position [7279, 0]
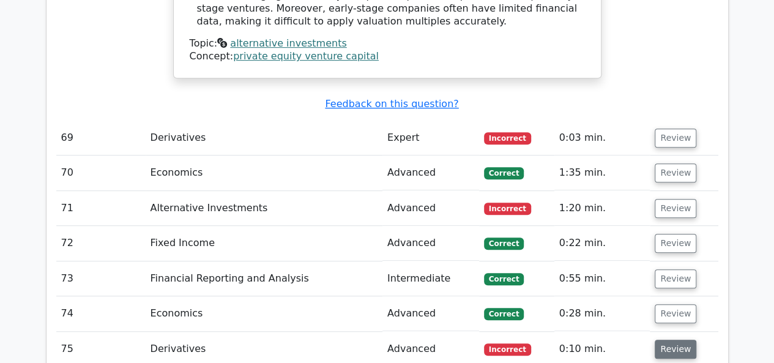
click at [677, 340] on button "Review" at bounding box center [676, 349] width 42 height 19
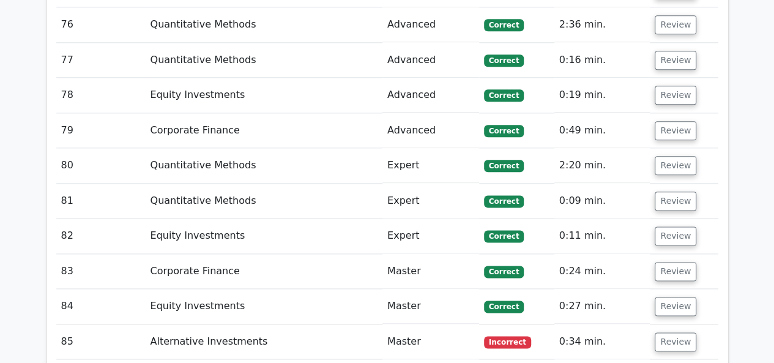
scroll to position [7646, 0]
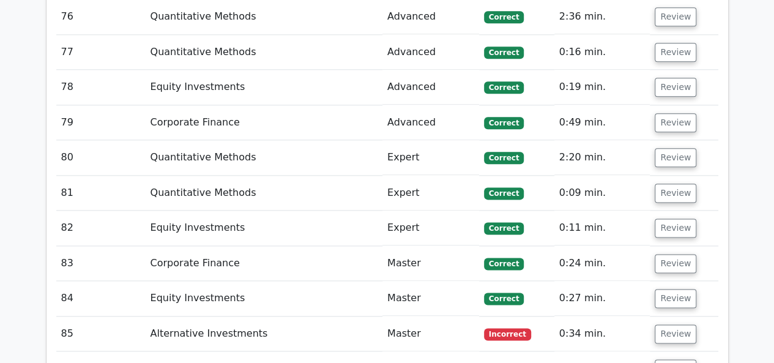
click at [670, 351] on td "Review" at bounding box center [684, 368] width 68 height 35
click at [667, 359] on button "Review" at bounding box center [676, 368] width 42 height 19
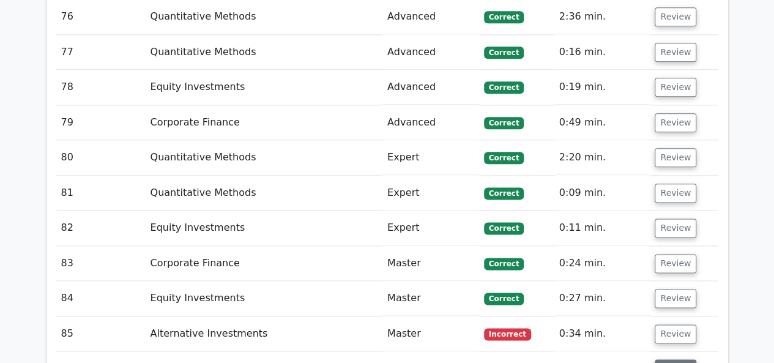
click at [667, 359] on button "Review" at bounding box center [676, 368] width 42 height 19
click at [669, 324] on button "Review" at bounding box center [676, 333] width 42 height 19
click at [668, 324] on button "Review" at bounding box center [676, 333] width 42 height 19
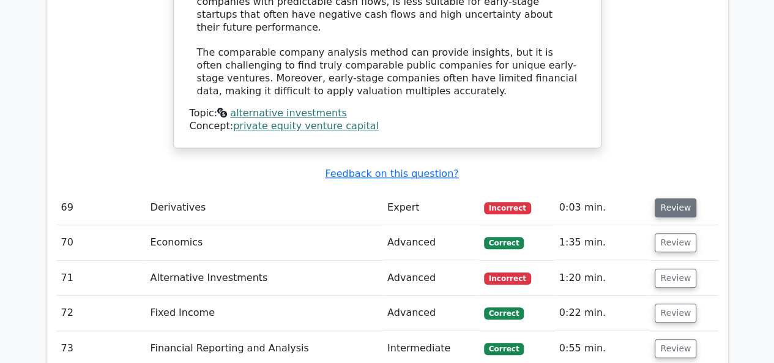
scroll to position [7279, 0]
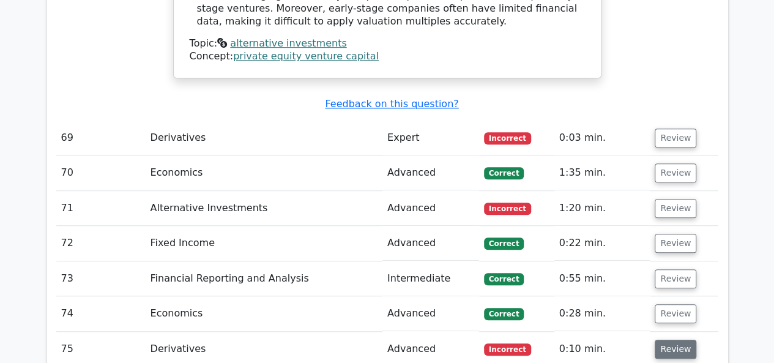
click at [669, 340] on button "Review" at bounding box center [676, 349] width 42 height 19
click at [668, 340] on button "Review" at bounding box center [676, 349] width 42 height 19
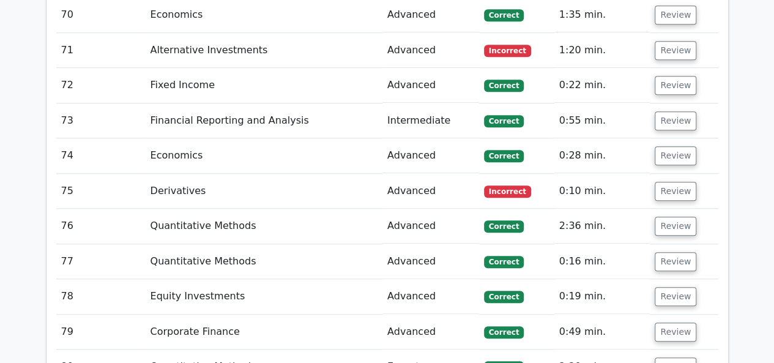
scroll to position [7463, 0]
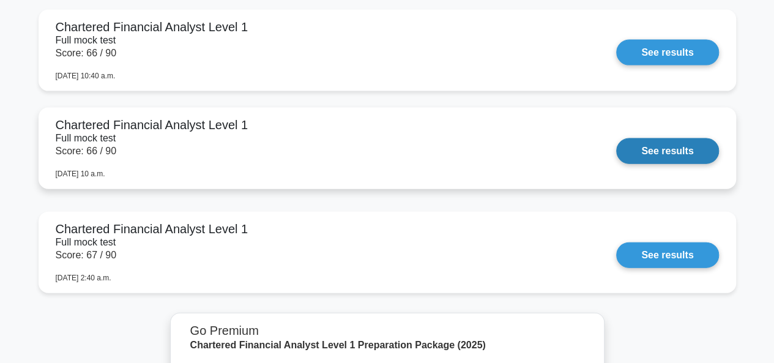
scroll to position [1223, 0]
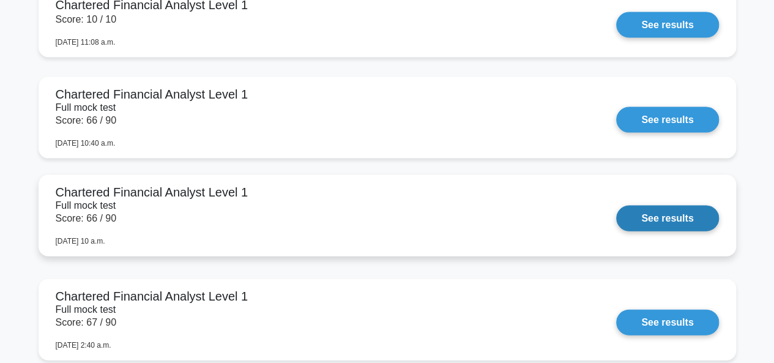
click at [647, 216] on link "See results" at bounding box center [667, 219] width 102 height 26
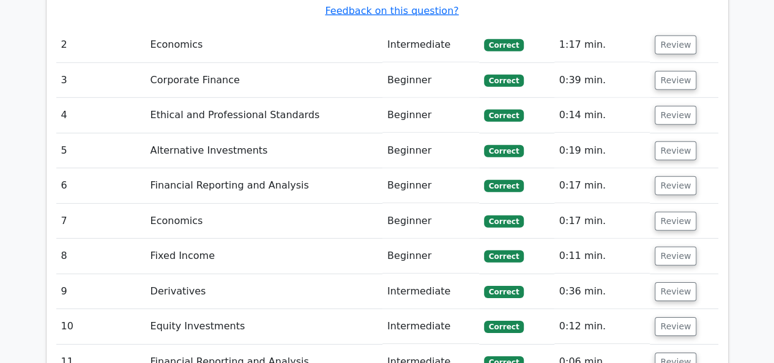
scroll to position [1957, 0]
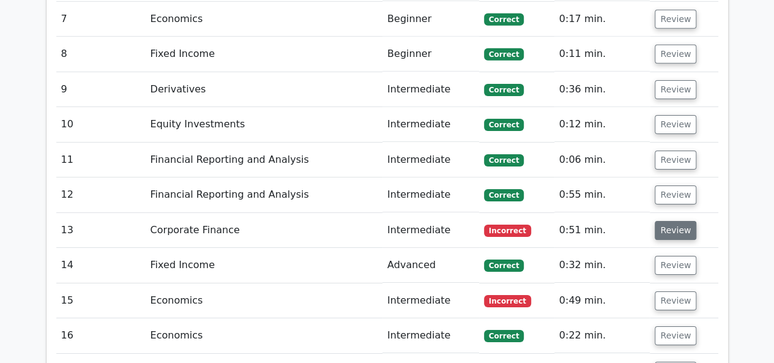
click at [675, 221] on button "Review" at bounding box center [676, 230] width 42 height 19
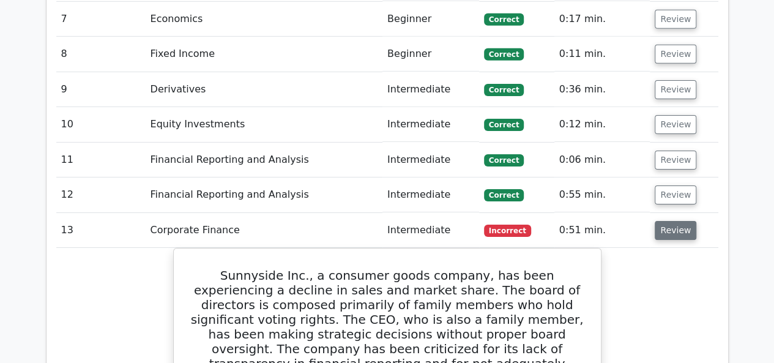
click at [688, 221] on button "Review" at bounding box center [676, 230] width 42 height 19
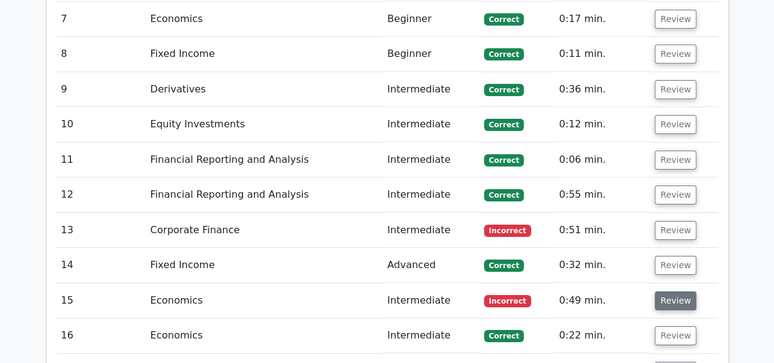
click at [667, 291] on button "Review" at bounding box center [676, 300] width 42 height 19
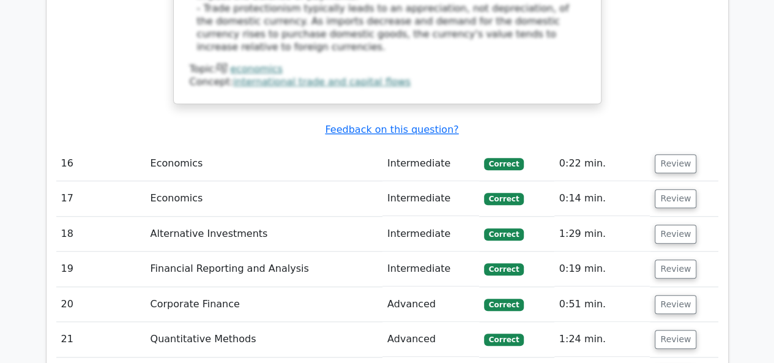
scroll to position [2753, 0]
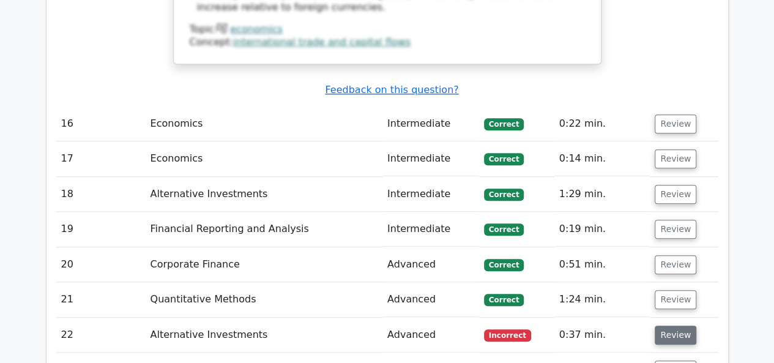
click at [677, 325] on button "Review" at bounding box center [676, 334] width 42 height 19
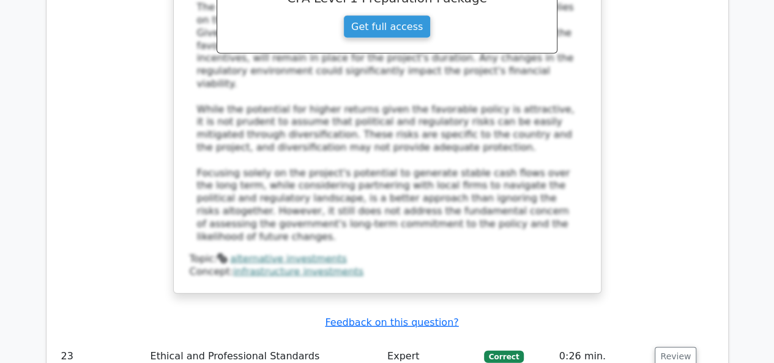
scroll to position [3793, 0]
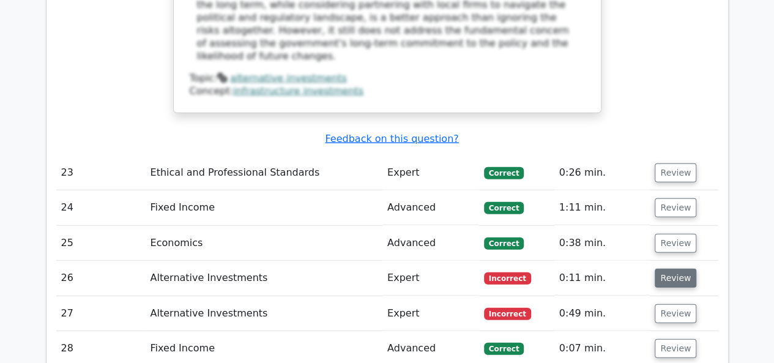
click at [657, 269] on button "Review" at bounding box center [676, 278] width 42 height 19
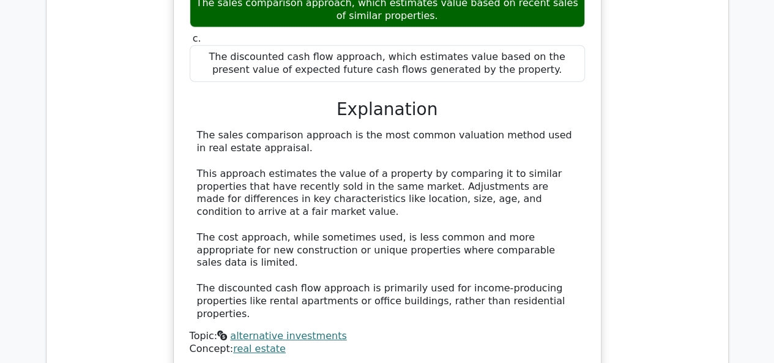
scroll to position [4282, 0]
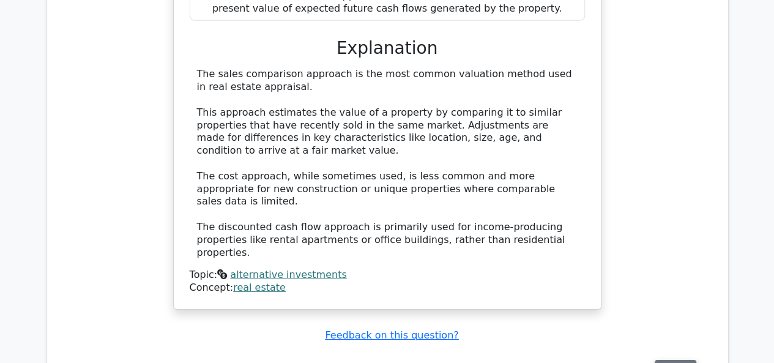
click at [673, 360] on button "Review" at bounding box center [676, 369] width 42 height 19
click at [662, 360] on button "Review" at bounding box center [676, 369] width 42 height 19
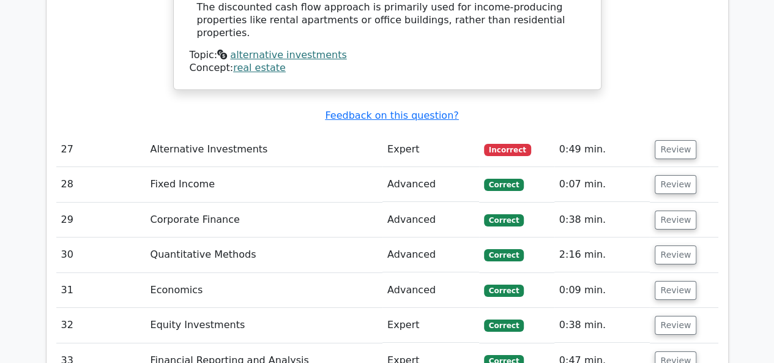
scroll to position [4649, 0]
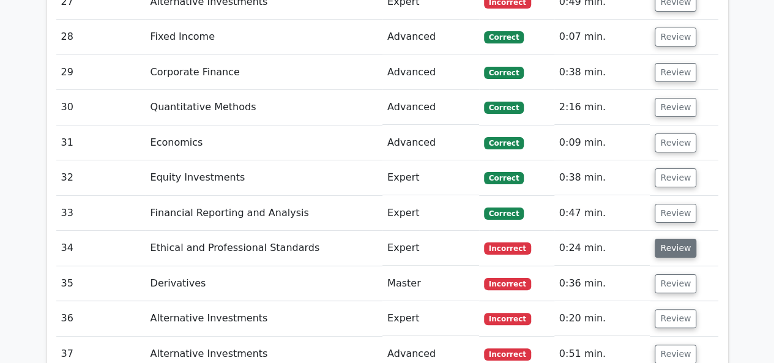
click at [683, 239] on button "Review" at bounding box center [676, 248] width 42 height 19
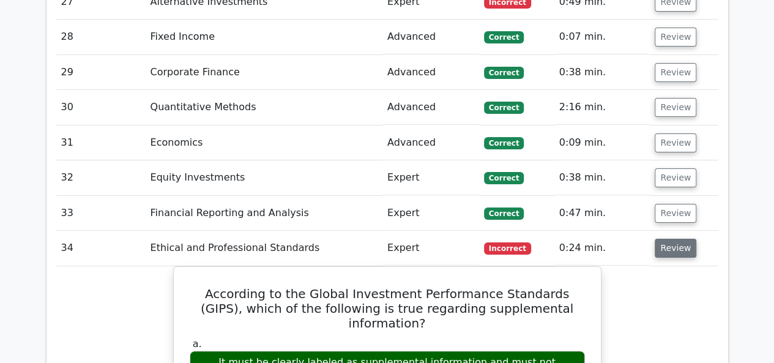
click at [673, 239] on button "Review" at bounding box center [676, 248] width 42 height 19
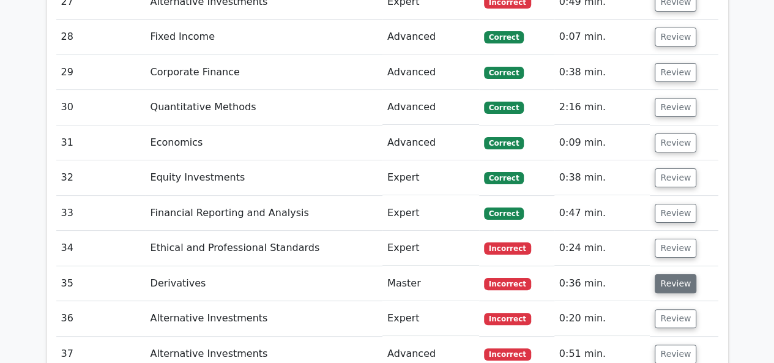
click at [658, 274] on button "Review" at bounding box center [676, 283] width 42 height 19
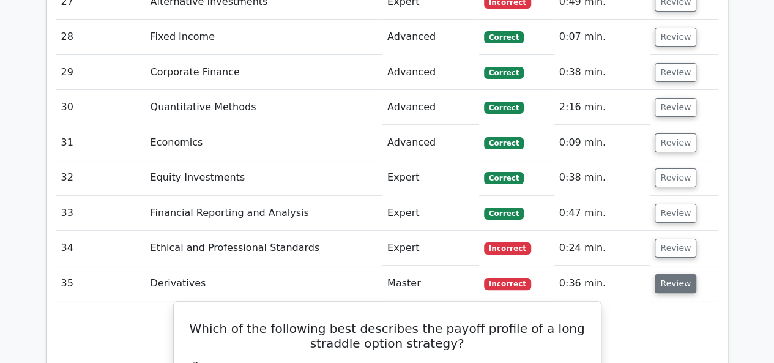
click at [658, 274] on button "Review" at bounding box center [676, 283] width 42 height 19
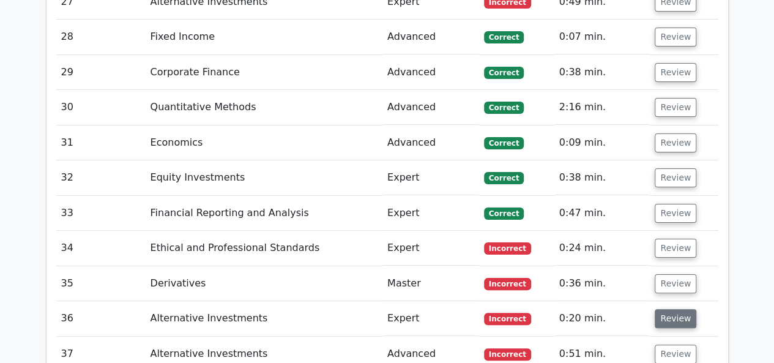
click at [660, 309] on button "Review" at bounding box center [676, 318] width 42 height 19
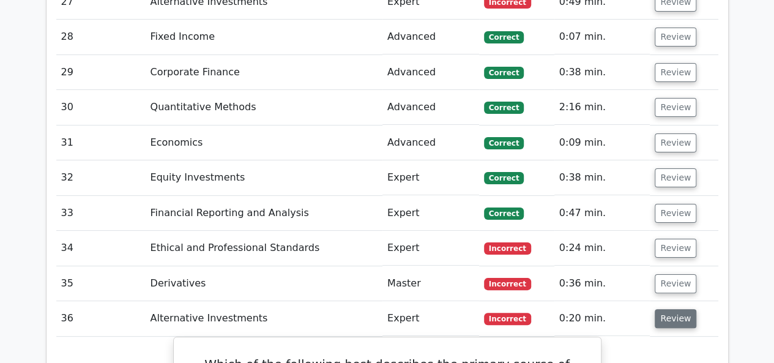
click at [660, 309] on button "Review" at bounding box center [676, 318] width 42 height 19
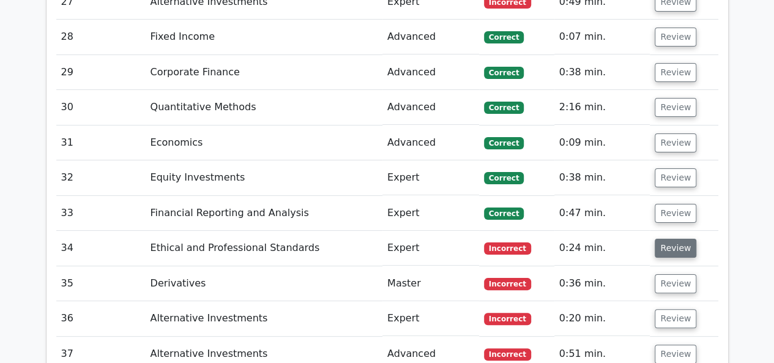
click at [659, 239] on button "Review" at bounding box center [676, 248] width 42 height 19
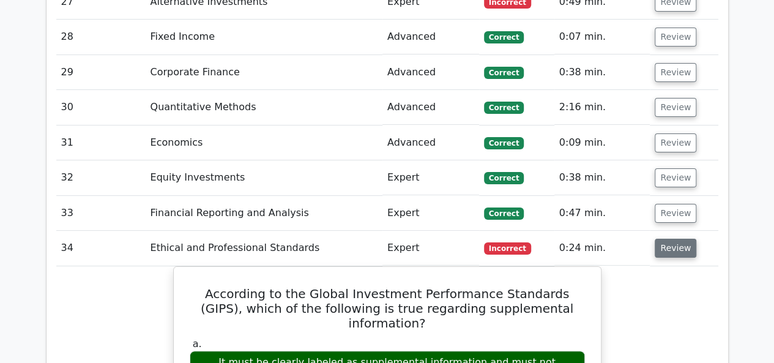
click at [659, 239] on button "Review" at bounding box center [676, 248] width 42 height 19
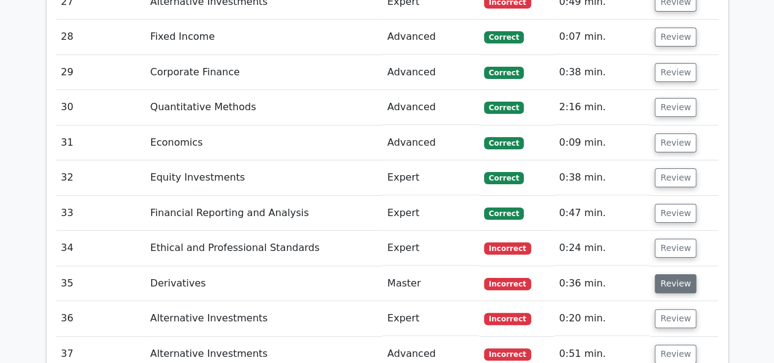
click at [675, 274] on button "Review" at bounding box center [676, 283] width 42 height 19
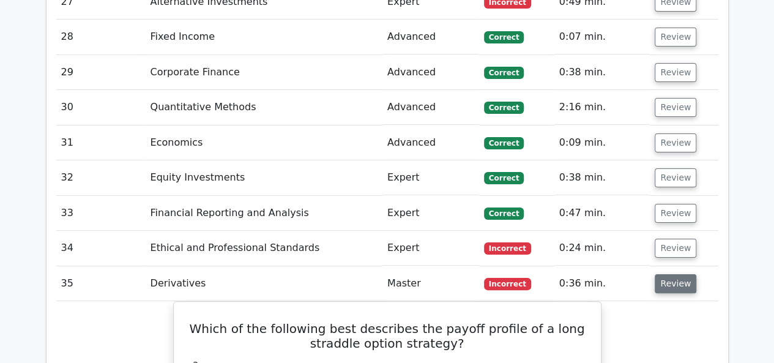
click at [675, 274] on button "Review" at bounding box center [676, 283] width 42 height 19
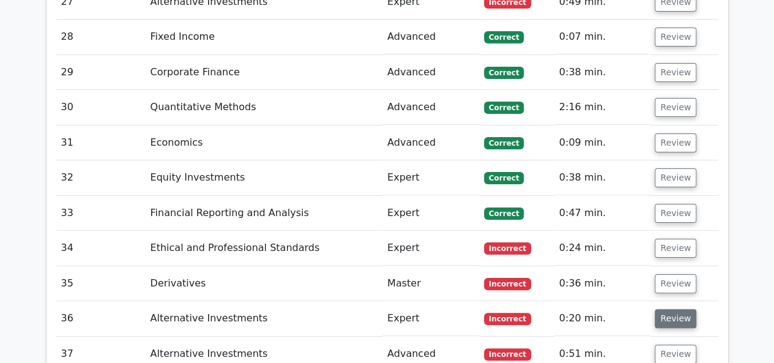
click at [660, 309] on button "Review" at bounding box center [676, 318] width 42 height 19
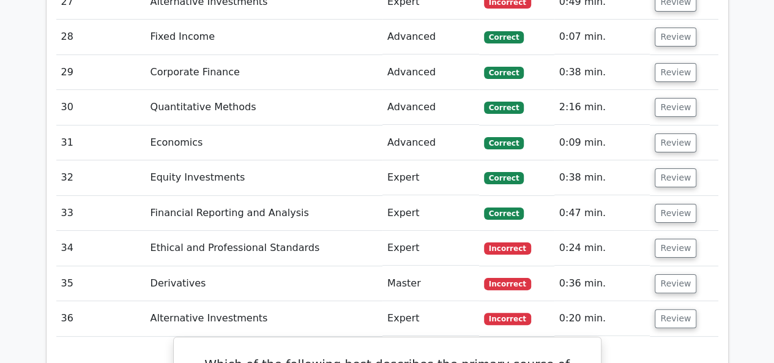
click at [657, 309] on button "Review" at bounding box center [676, 318] width 42 height 19
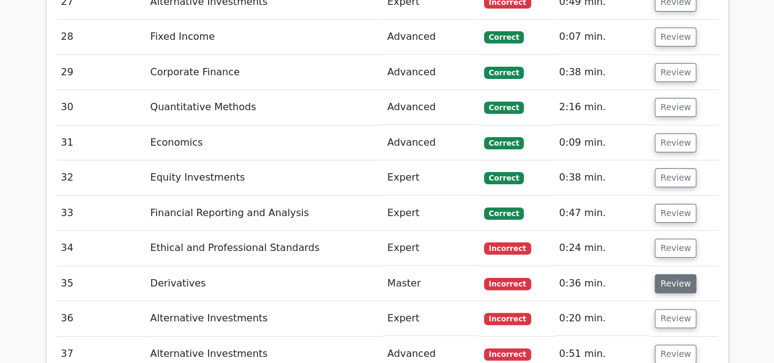
click at [663, 274] on button "Review" at bounding box center [676, 283] width 42 height 19
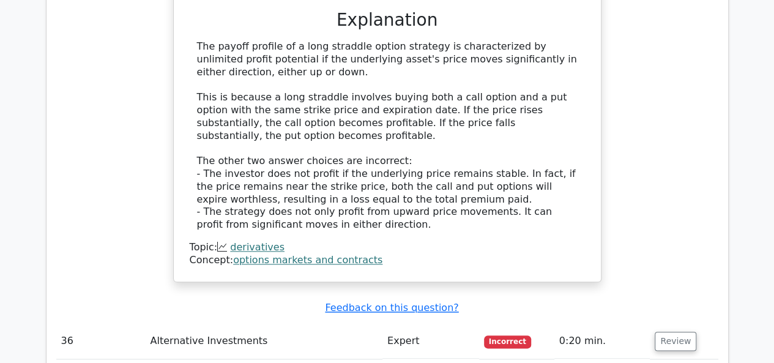
scroll to position [5322, 0]
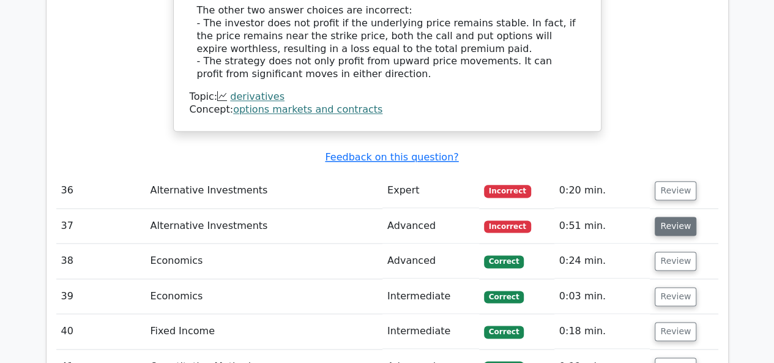
click at [674, 217] on button "Review" at bounding box center [676, 226] width 42 height 19
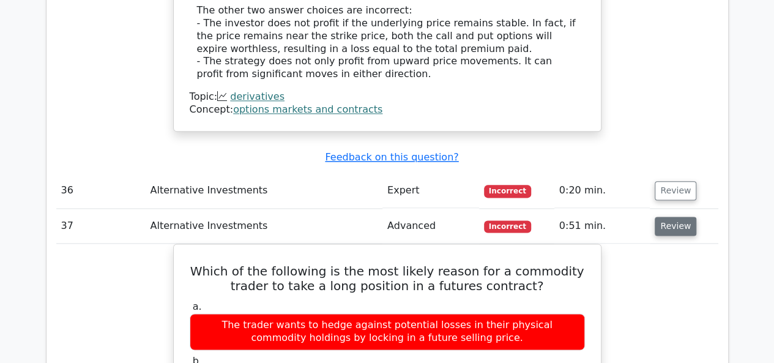
click at [674, 217] on button "Review" at bounding box center [676, 226] width 42 height 19
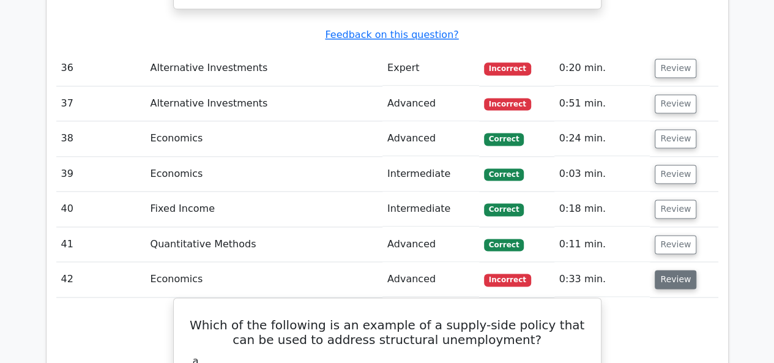
click at [666, 270] on button "Review" at bounding box center [676, 279] width 42 height 19
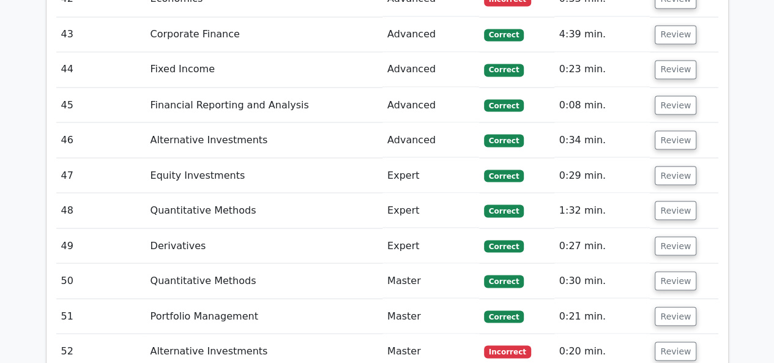
scroll to position [5750, 0]
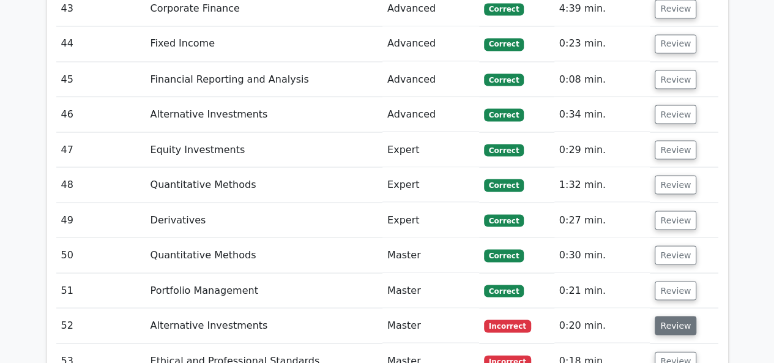
click at [669, 316] on button "Review" at bounding box center [676, 325] width 42 height 19
click at [664, 316] on button "Review" at bounding box center [676, 325] width 42 height 19
click at [668, 351] on button "Review" at bounding box center [676, 360] width 42 height 19
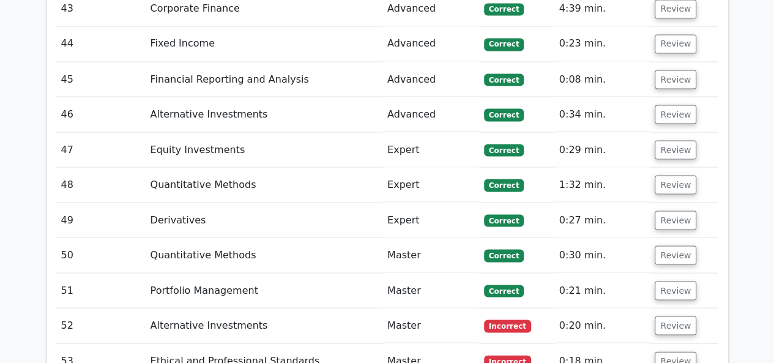
drag, startPoint x: 668, startPoint y: 150, endPoint x: 360, endPoint y: 196, distance: 311.8
click at [661, 351] on button "Review" at bounding box center [676, 360] width 42 height 19
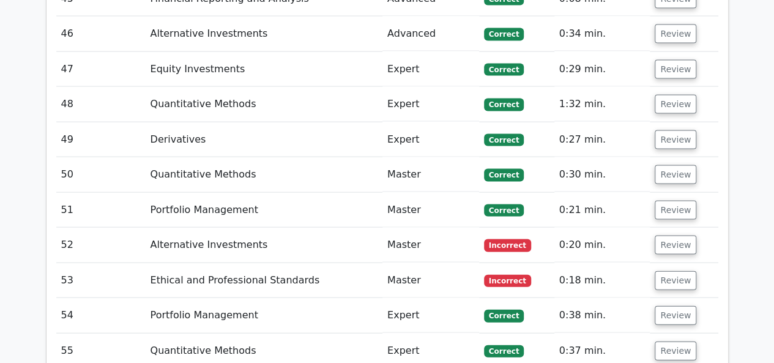
scroll to position [5872, 0]
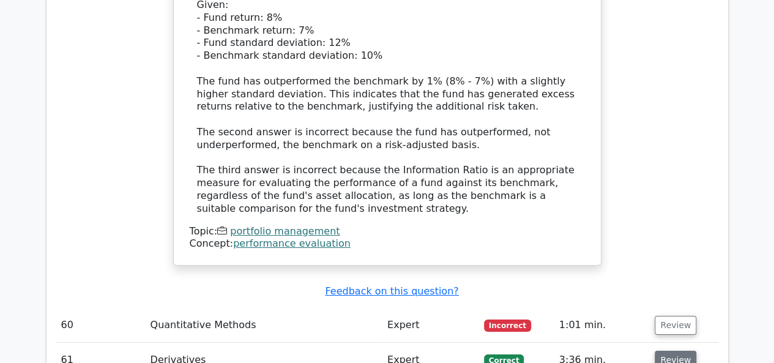
scroll to position [6851, 0]
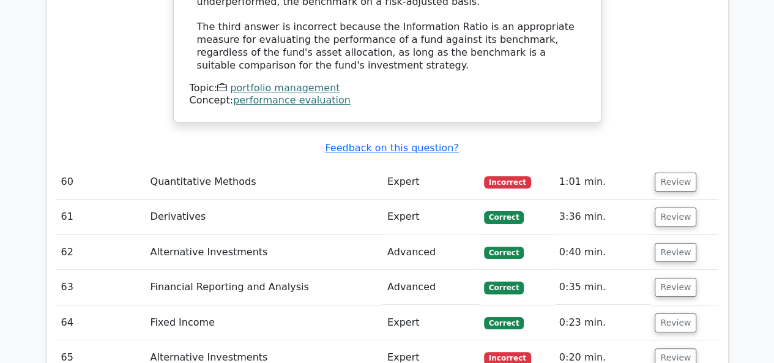
scroll to position [6974, 0]
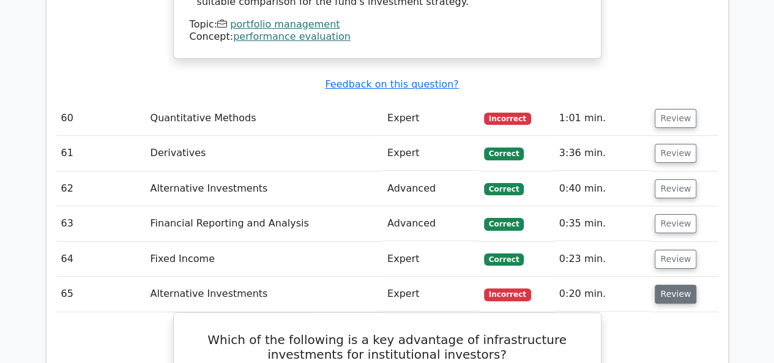
click at [678, 284] on button "Review" at bounding box center [676, 293] width 42 height 19
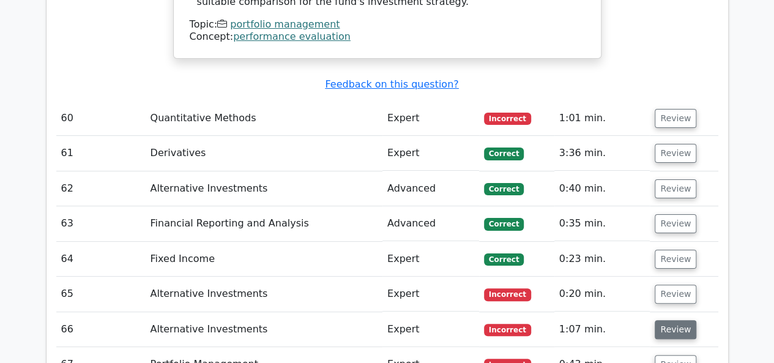
click at [674, 320] on button "Review" at bounding box center [676, 329] width 42 height 19
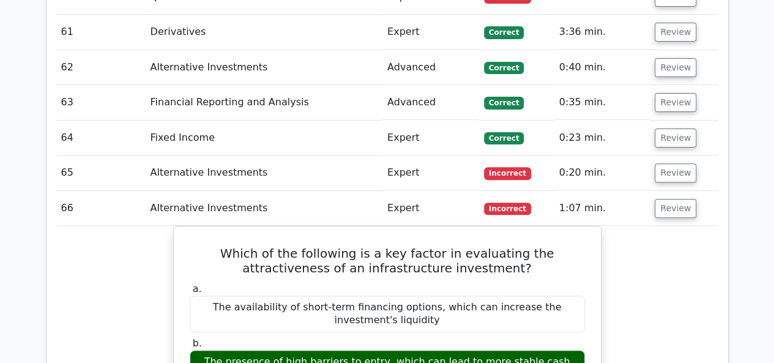
scroll to position [7035, 0]
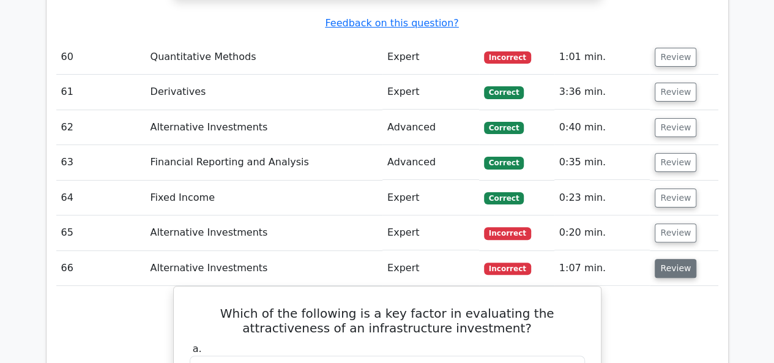
click at [664, 259] on button "Review" at bounding box center [676, 268] width 42 height 19
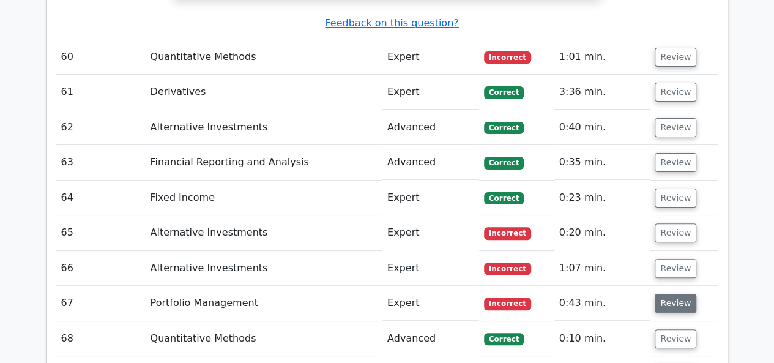
click at [670, 294] on button "Review" at bounding box center [676, 303] width 42 height 19
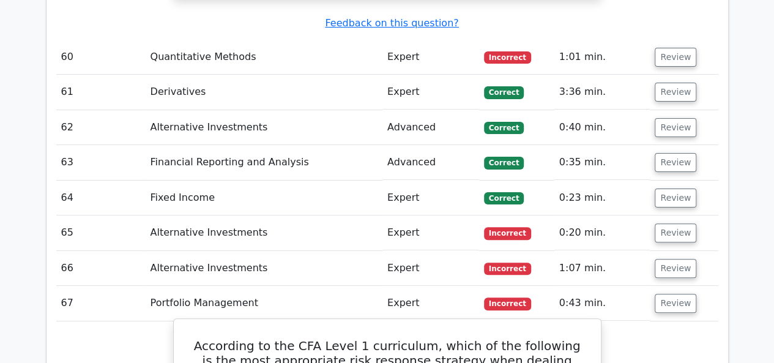
drag, startPoint x: 185, startPoint y: 117, endPoint x: 502, endPoint y: 294, distance: 363.1
copy div "According to the CFA Level 1 curriculum, which of the following is the most app…"
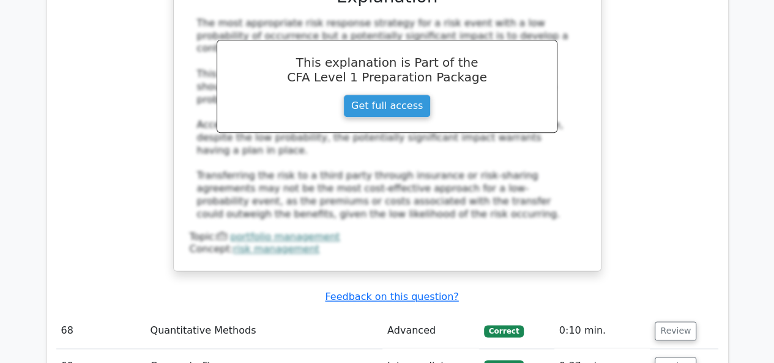
scroll to position [7646, 0]
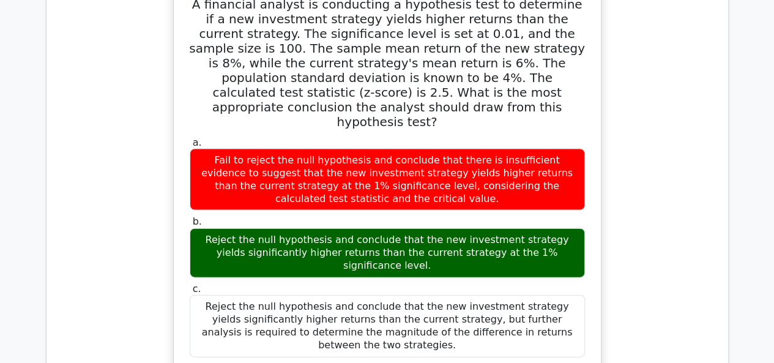
scroll to position [8381, 0]
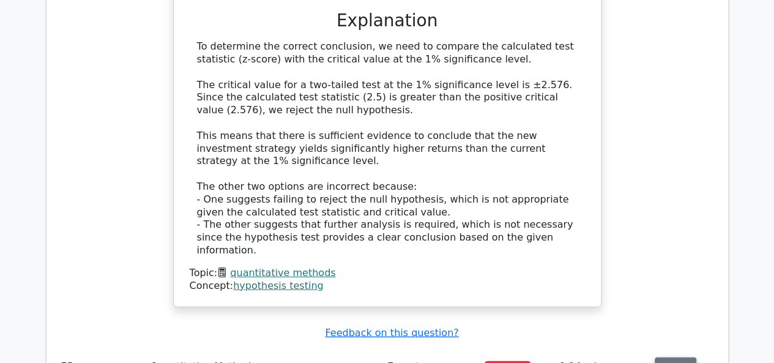
click at [680, 349] on td "Review" at bounding box center [684, 366] width 68 height 35
click at [680, 357] on button "Review" at bounding box center [676, 366] width 42 height 19
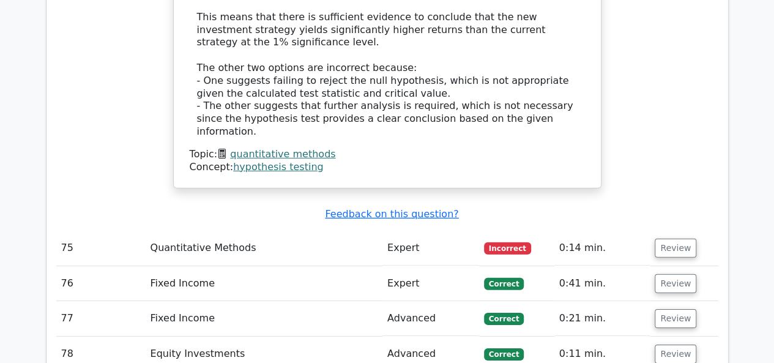
scroll to position [8625, 0]
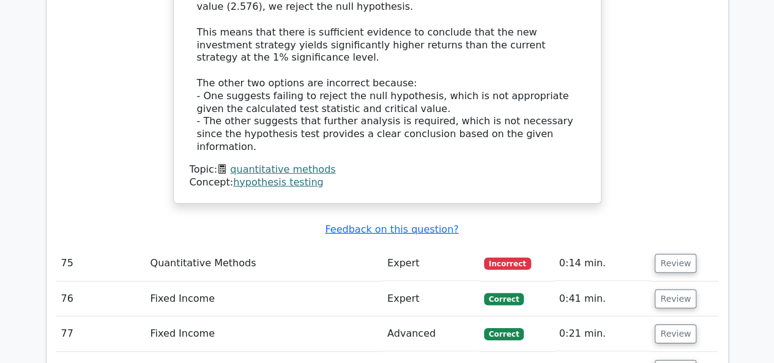
scroll to position [8686, 0]
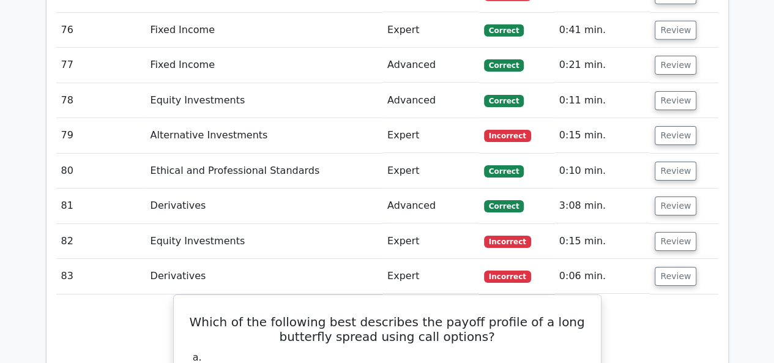
scroll to position [8870, 0]
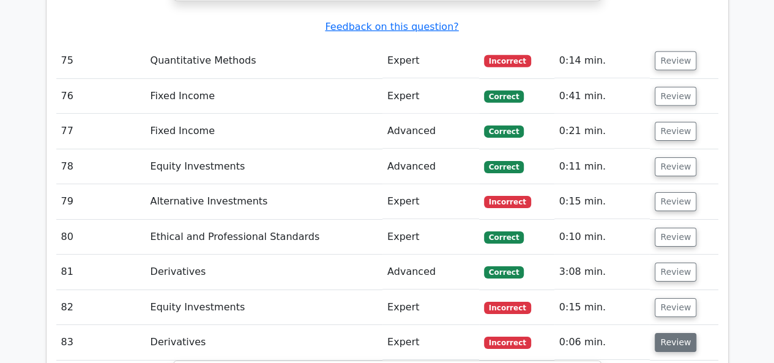
click at [680, 333] on button "Review" at bounding box center [676, 342] width 42 height 19
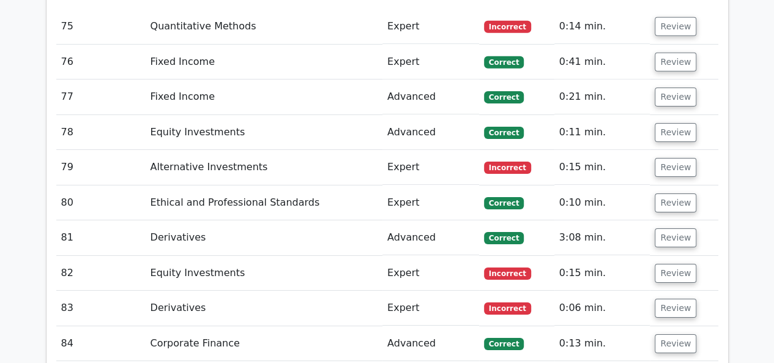
scroll to position [8931, 0]
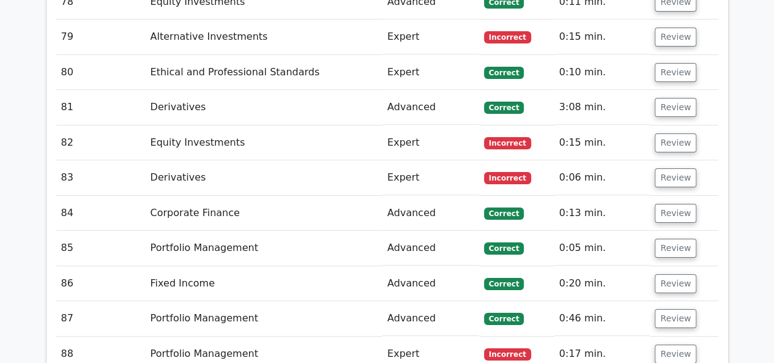
scroll to position [9053, 0]
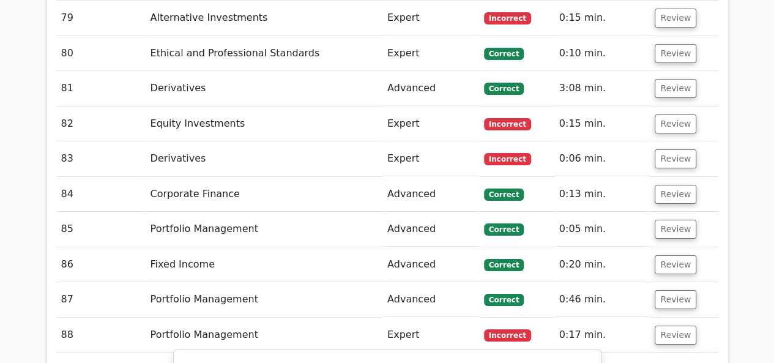
drag, startPoint x: 196, startPoint y: 44, endPoint x: 574, endPoint y: 204, distance: 411.2
copy div "According to the CFA Level 1 curriculum, which of the following is the most app…"
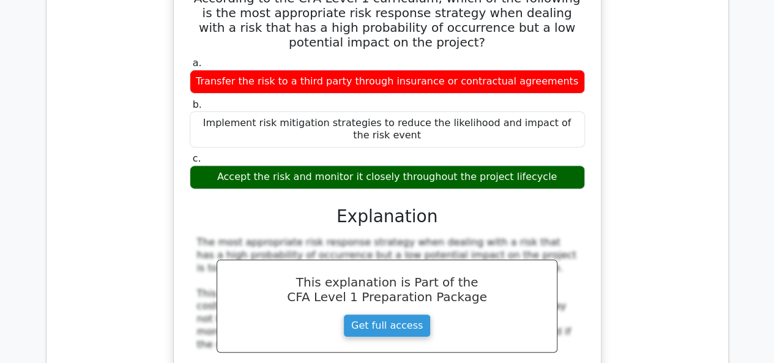
scroll to position [9543, 0]
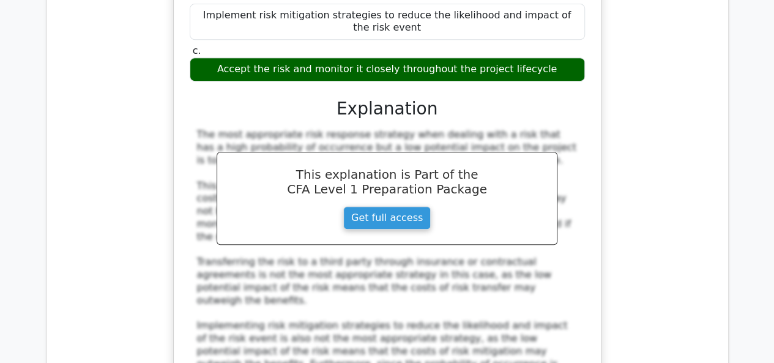
click at [650, 81] on div "According to the CFA Level 1 curriculum, which of the following is the most app…" at bounding box center [387, 162] width 662 height 598
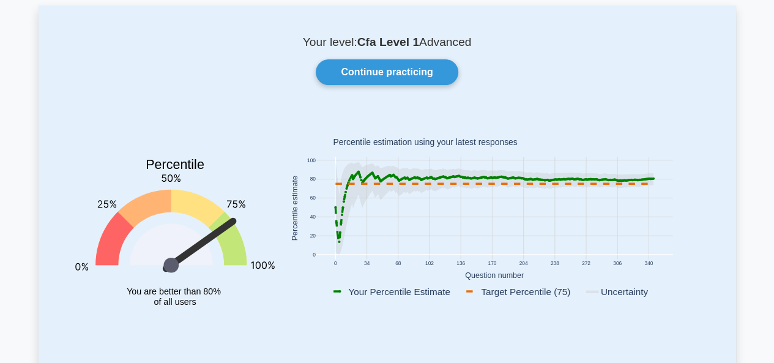
scroll to position [122, 0]
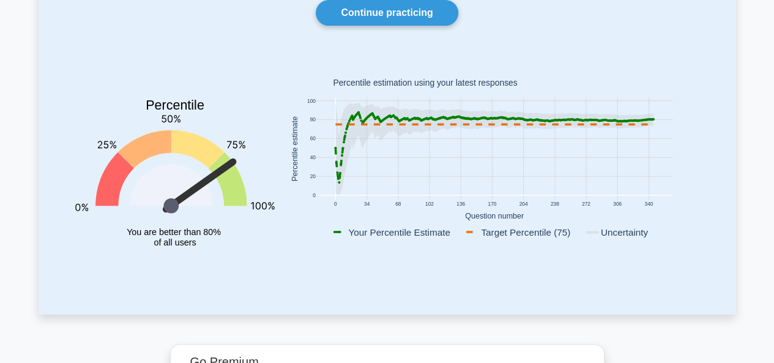
drag, startPoint x: 372, startPoint y: 114, endPoint x: 431, endPoint y: 119, distance: 59.5
click at [431, 119] on g at bounding box center [494, 149] width 321 height 92
